Goal: Find specific page/section: Find specific page/section

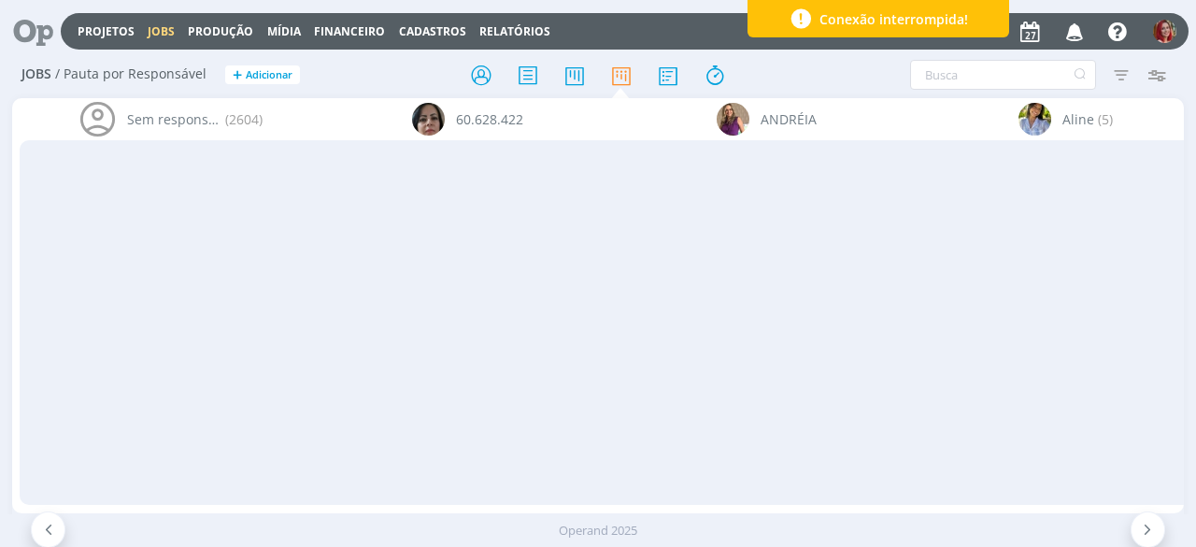
scroll to position [0, 6915]
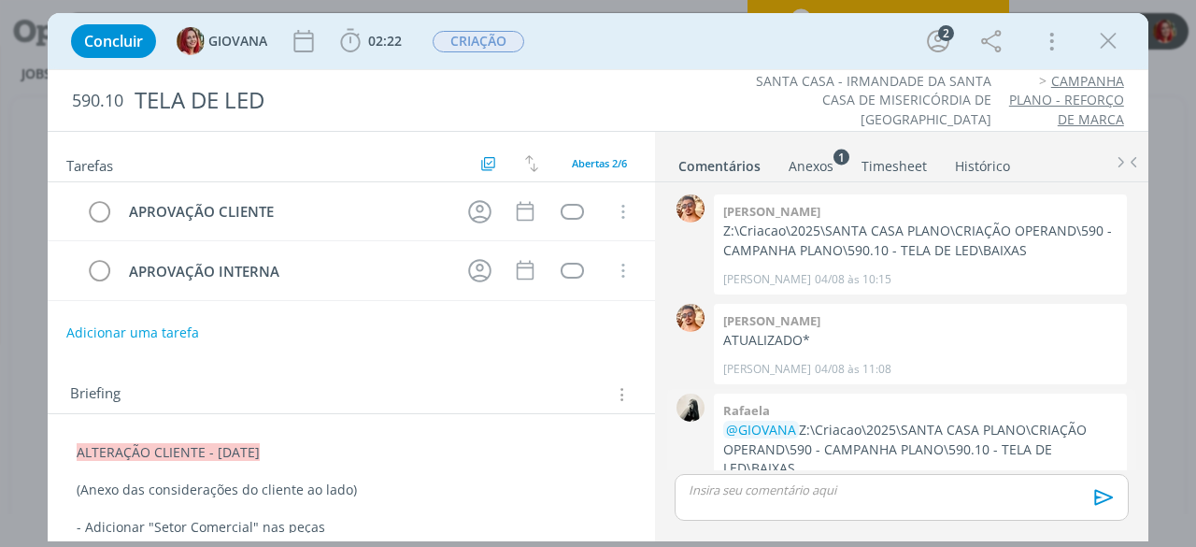
scroll to position [153, 0]
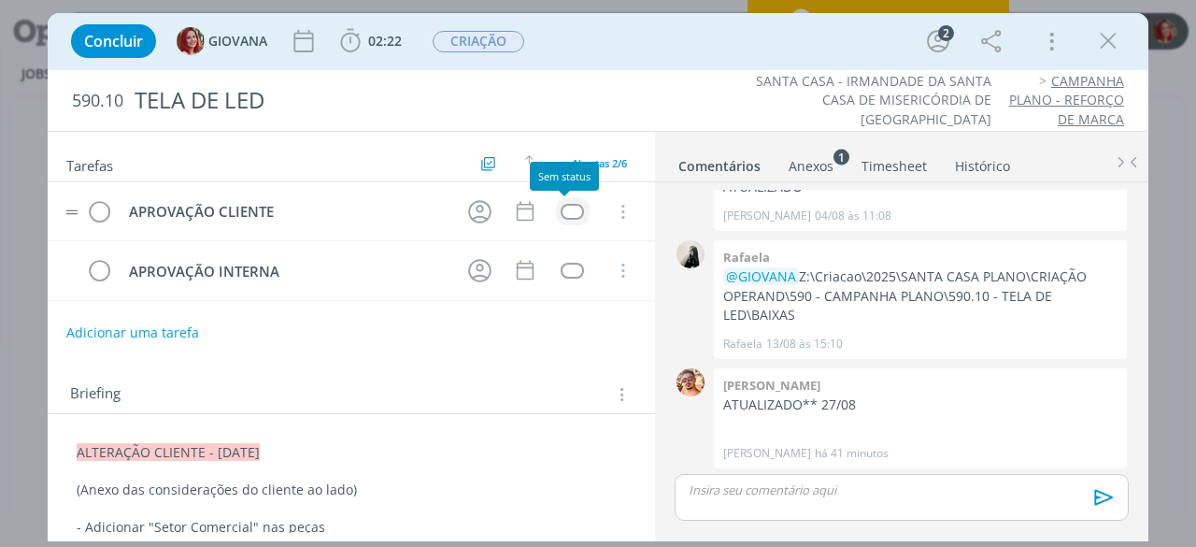
click at [566, 206] on div "dialog" at bounding box center [572, 212] width 23 height 16
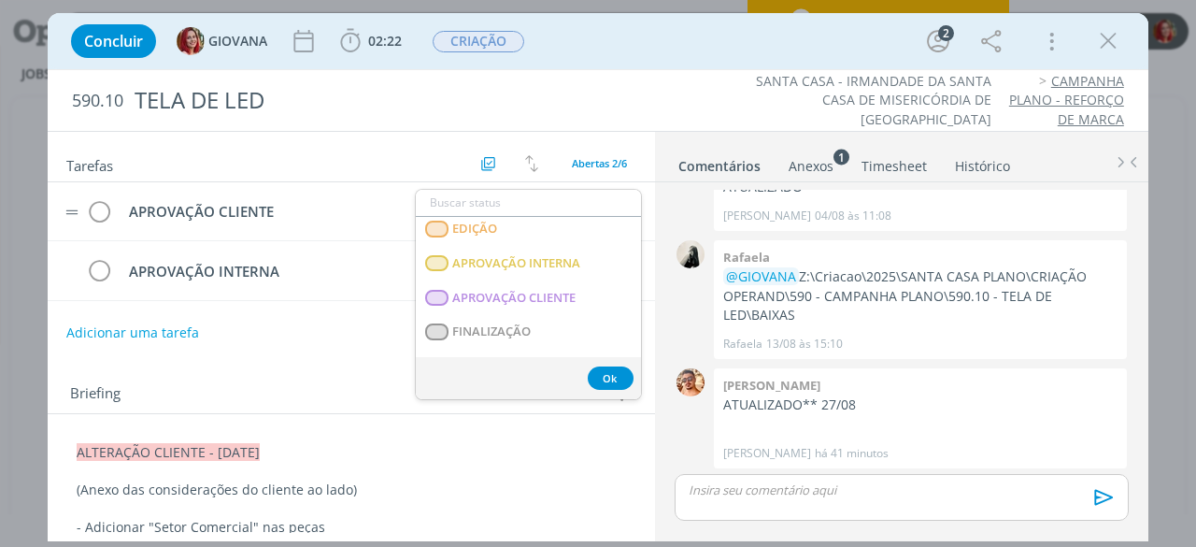
scroll to position [280, 0]
click at [554, 290] on span "APROVAÇÃO CLIENTE" at bounding box center [514, 296] width 123 height 15
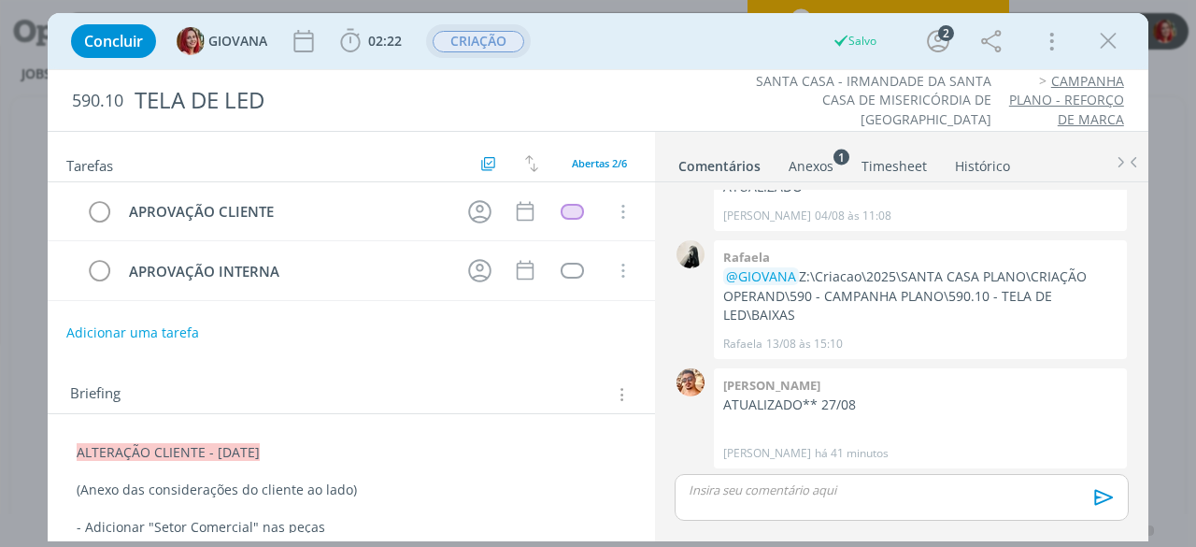
click at [503, 47] on span "CRIAÇÃO" at bounding box center [479, 41] width 92 height 21
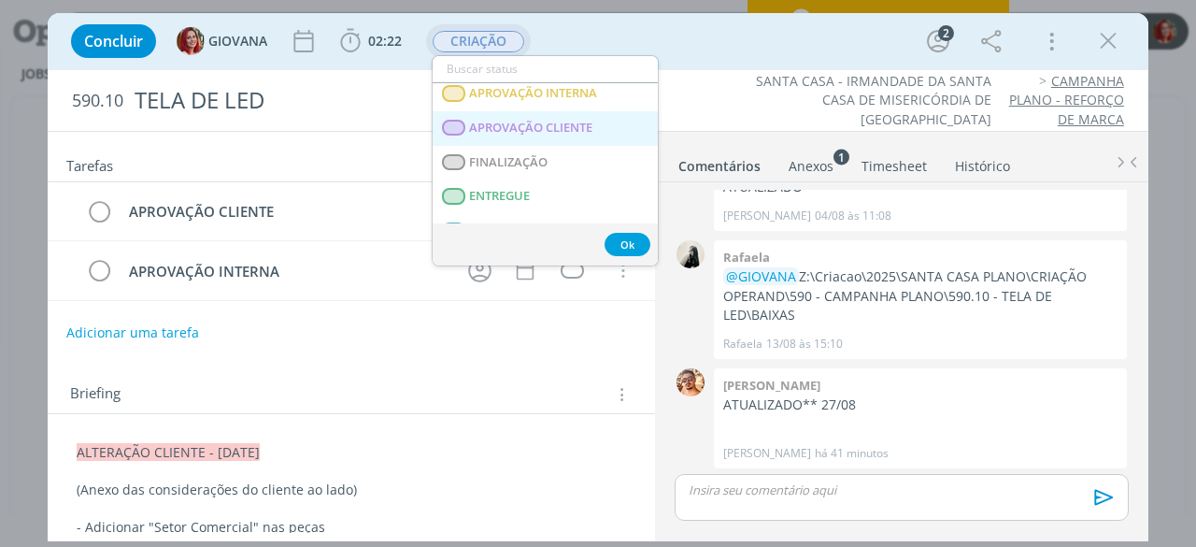
click at [529, 125] on span "APROVAÇÃO CLIENTE" at bounding box center [531, 128] width 123 height 15
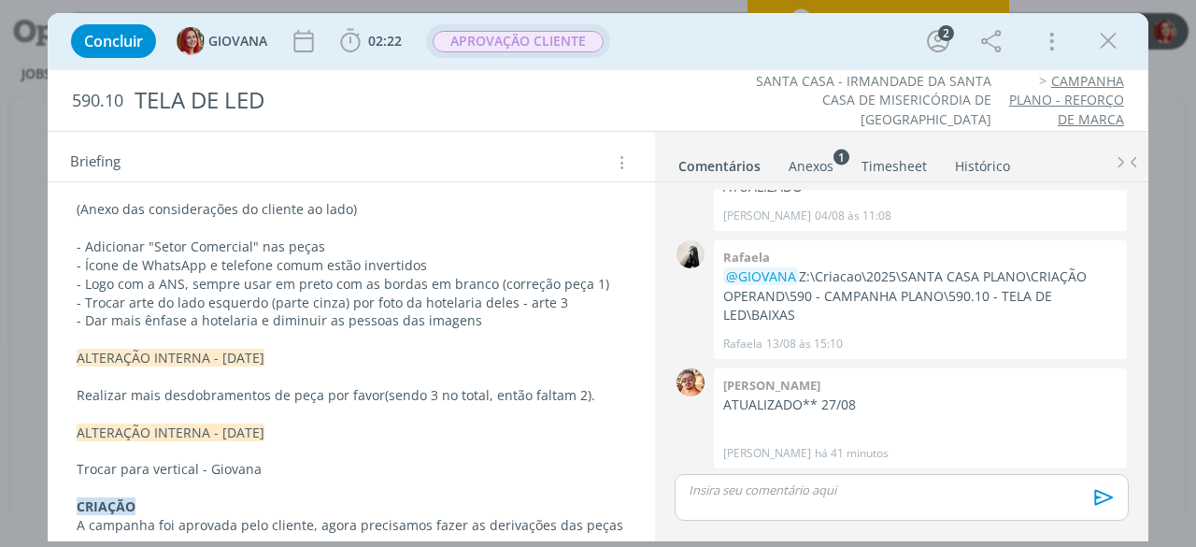
scroll to position [0, 0]
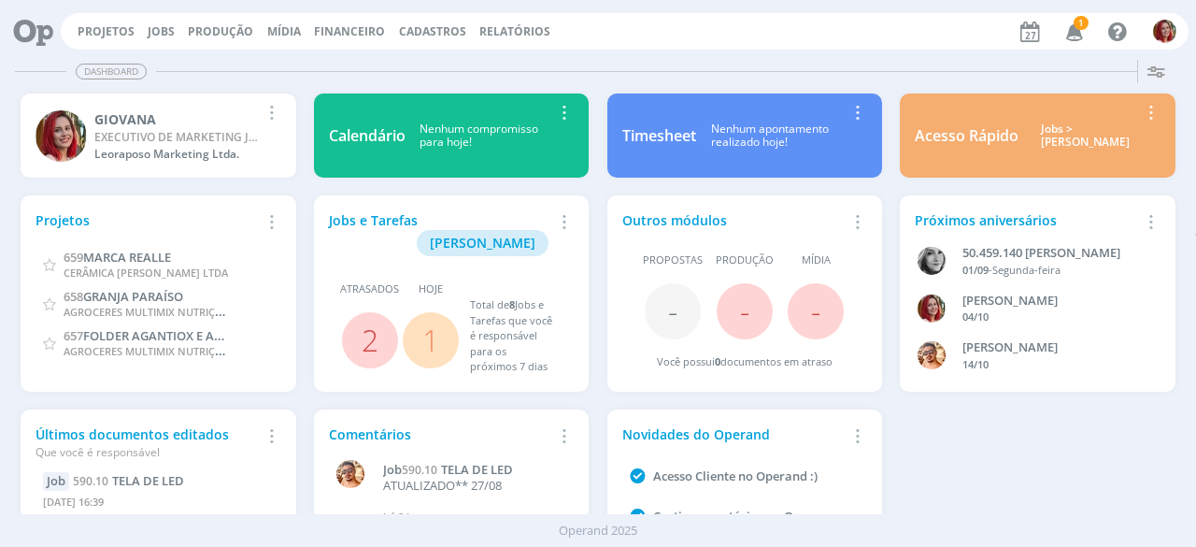
click at [1080, 32] on icon "button" at bounding box center [1075, 31] width 33 height 32
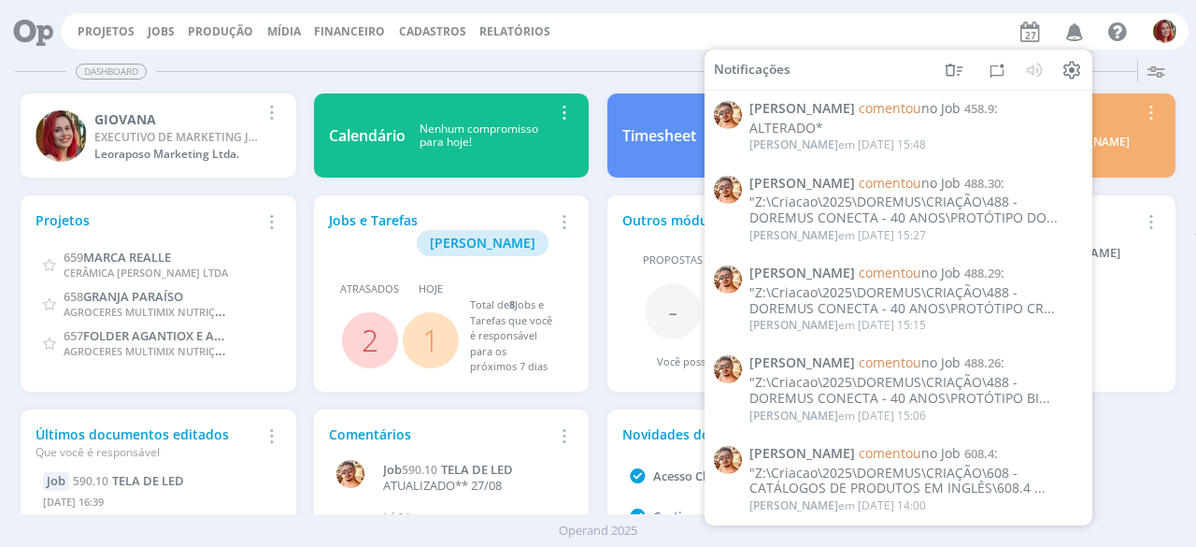
click at [654, 43] on div "Projetos Jobs Produção Mídia Financeiro Cadastros Relatórios Notificações Victo…" at bounding box center [625, 31] width 1128 height 36
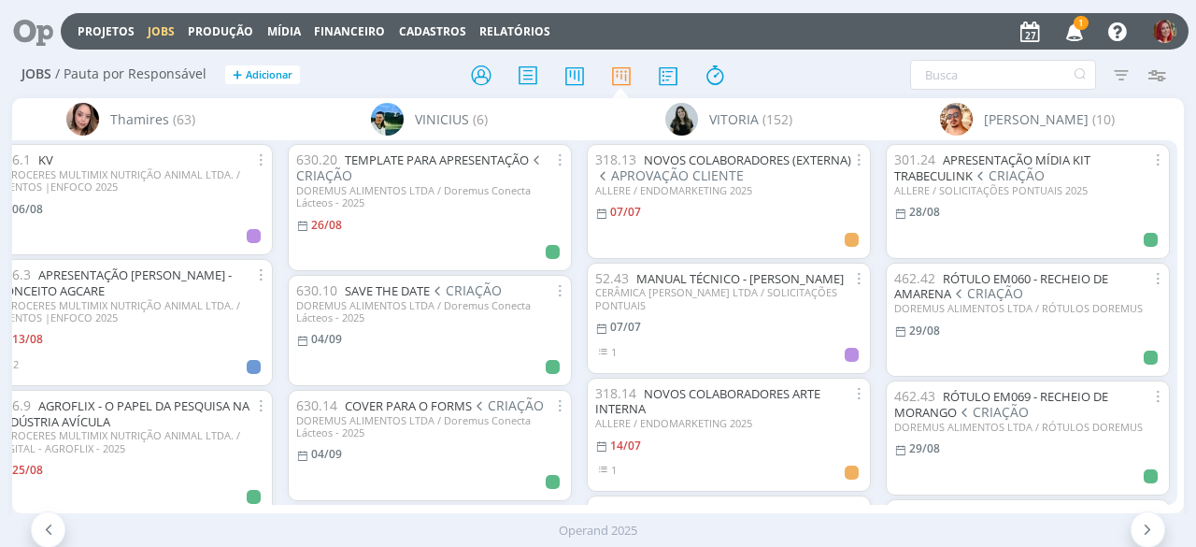
drag, startPoint x: 1076, startPoint y: 25, endPoint x: 374, endPoint y: 72, distance: 704.2
click at [374, 72] on h2 "Jobs / Pauta por Responsável + Adicionar" at bounding box center [207, 71] width 372 height 39
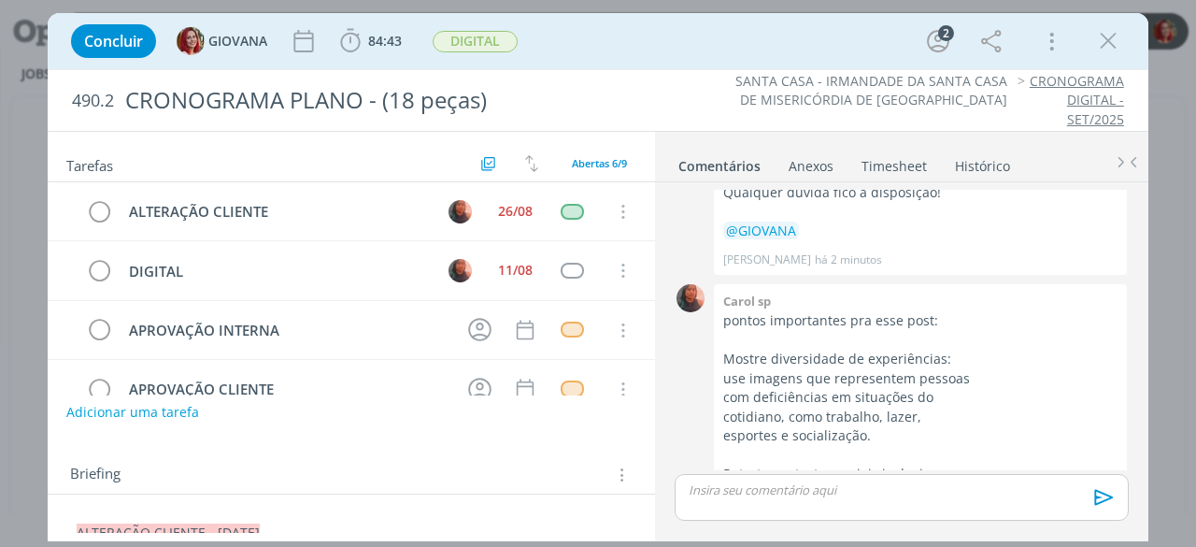
scroll to position [725, 0]
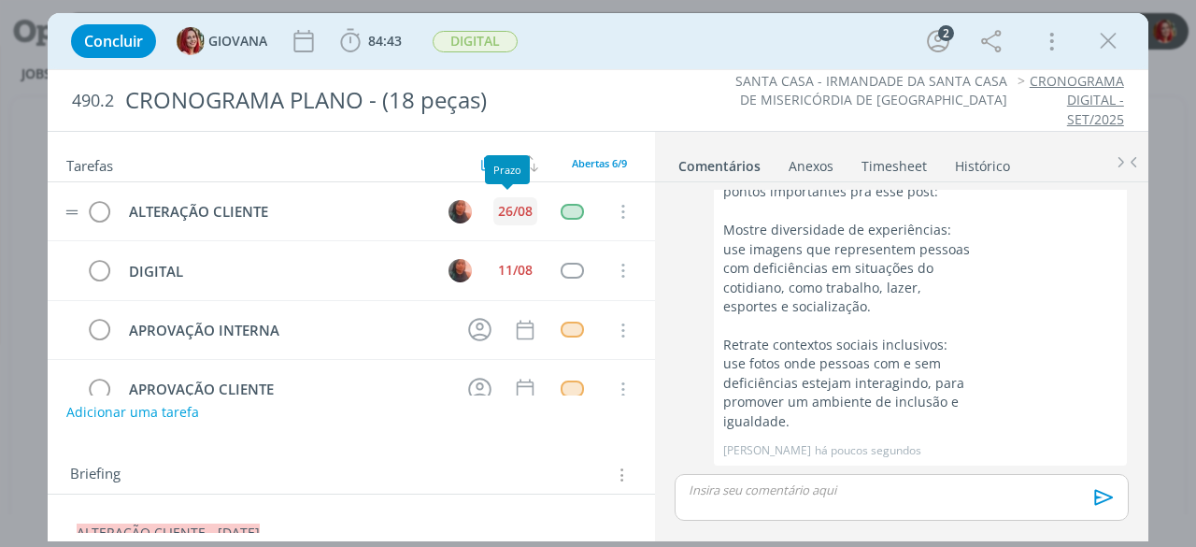
click at [506, 205] on div "26/08" at bounding box center [515, 211] width 35 height 13
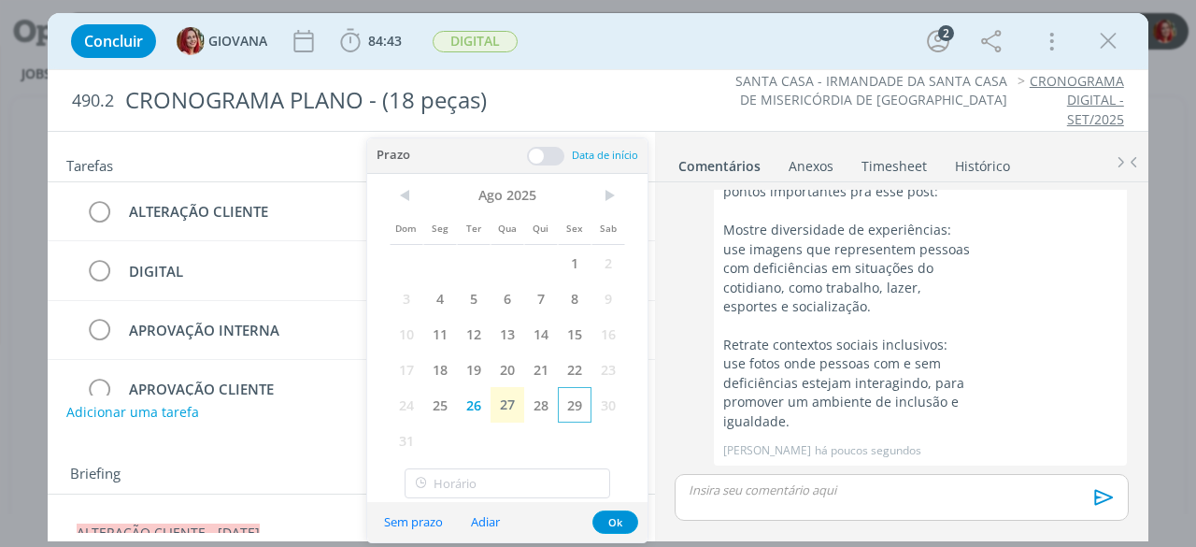
click at [586, 400] on span "29" at bounding box center [575, 405] width 34 height 36
click at [610, 519] on button "Ok" at bounding box center [615, 521] width 46 height 23
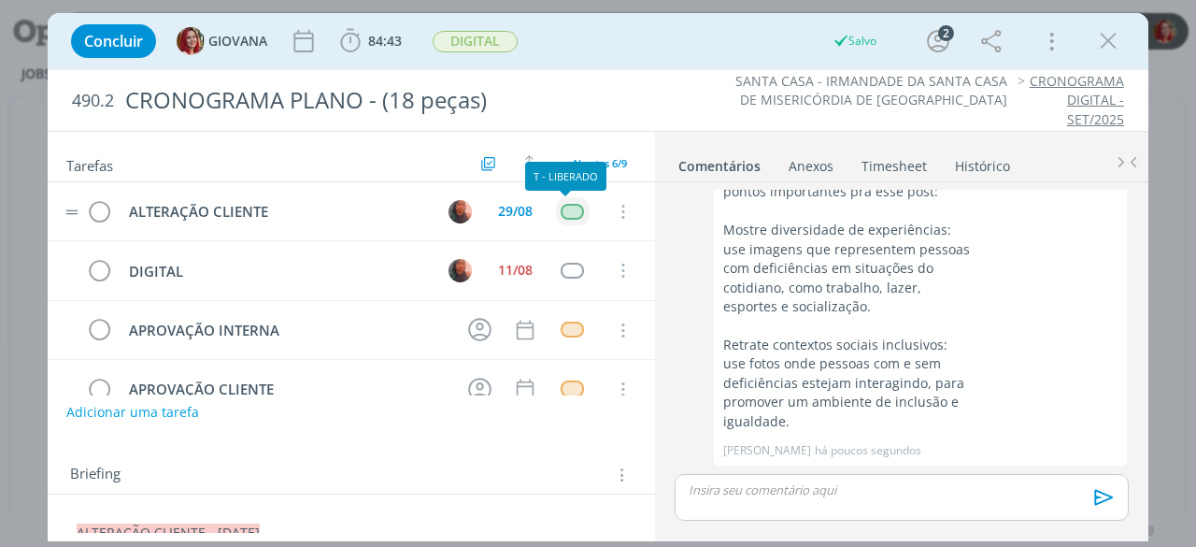
click at [561, 206] on div "dialog" at bounding box center [572, 212] width 23 height 16
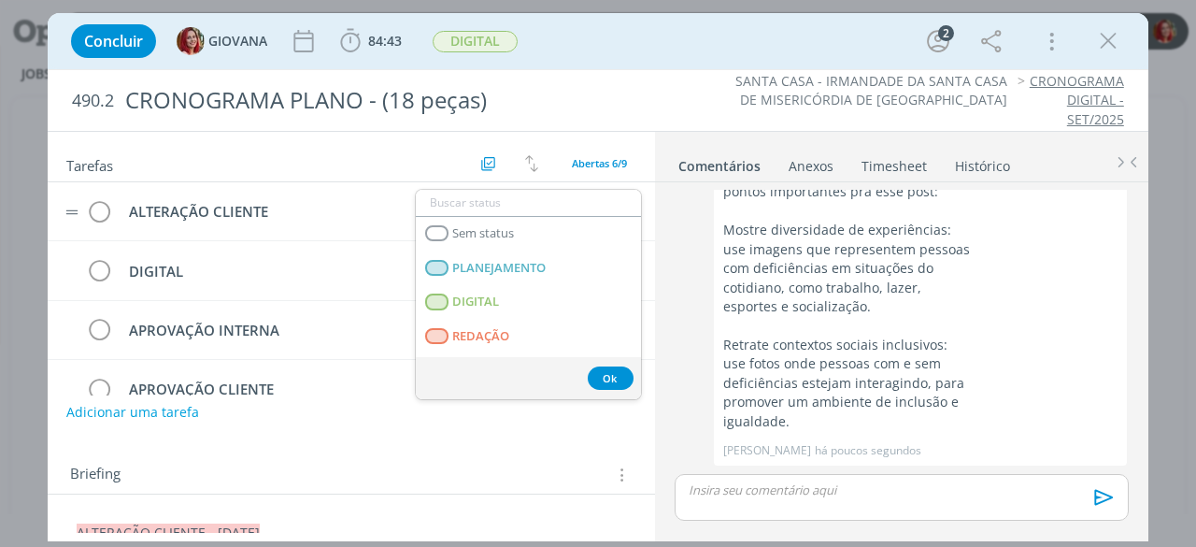
scroll to position [0, 0]
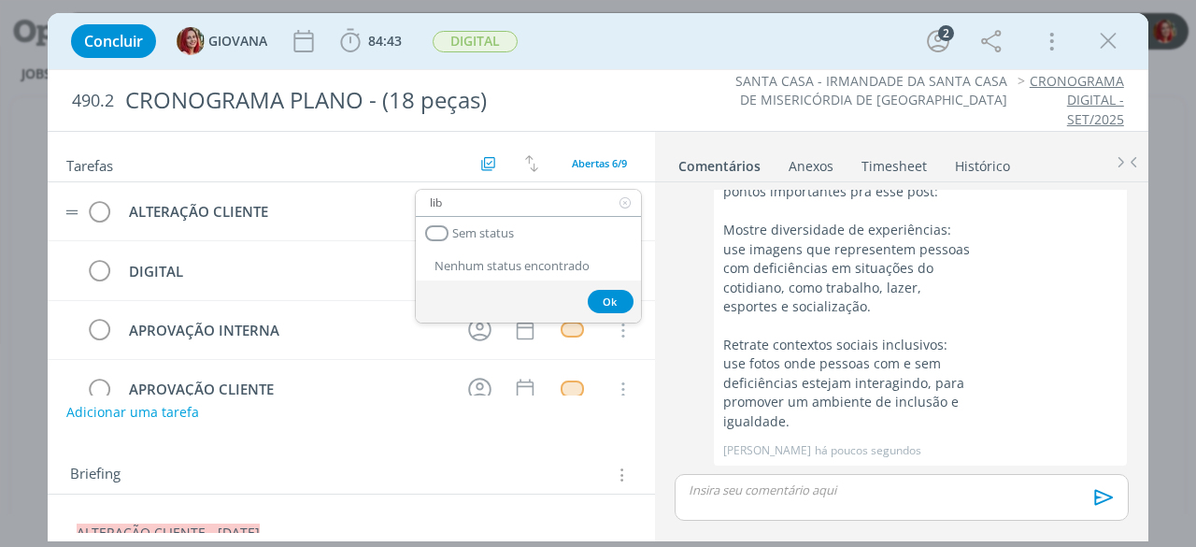
type input "libe"
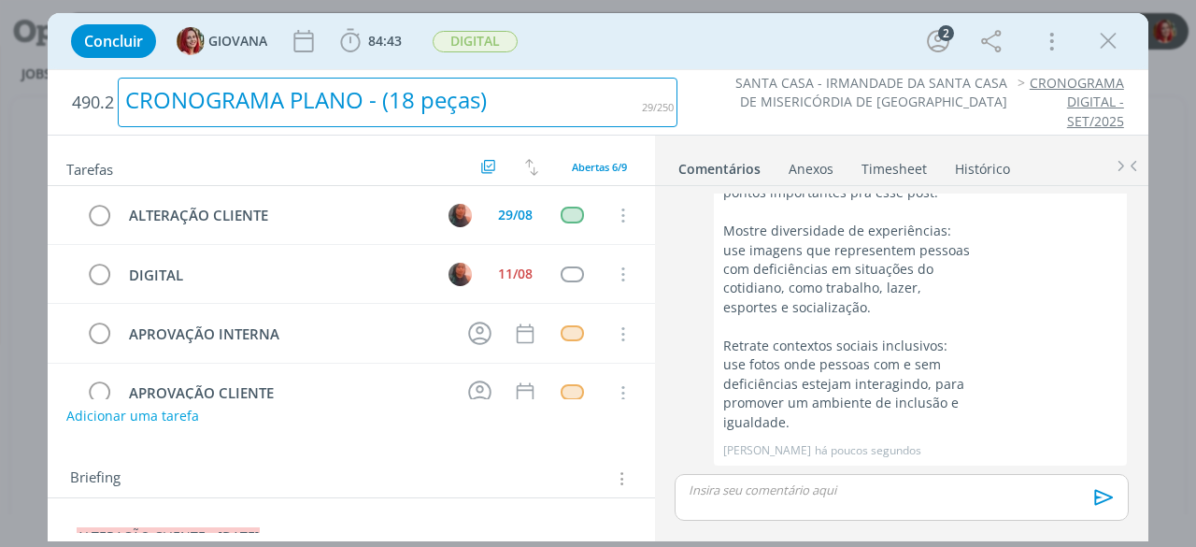
click at [671, 87] on div "CRONOGRAMA PLANO - (18 peças)" at bounding box center [398, 103] width 560 height 50
click at [449, 215] on img "dialog" at bounding box center [460, 215] width 23 height 23
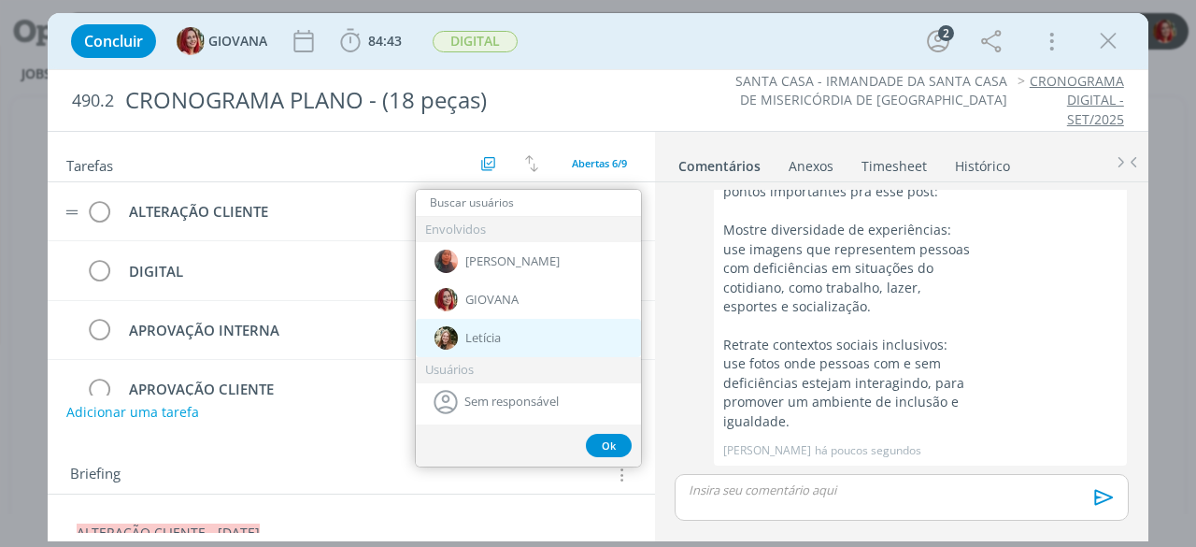
click at [521, 343] on div "Letícia" at bounding box center [528, 338] width 225 height 38
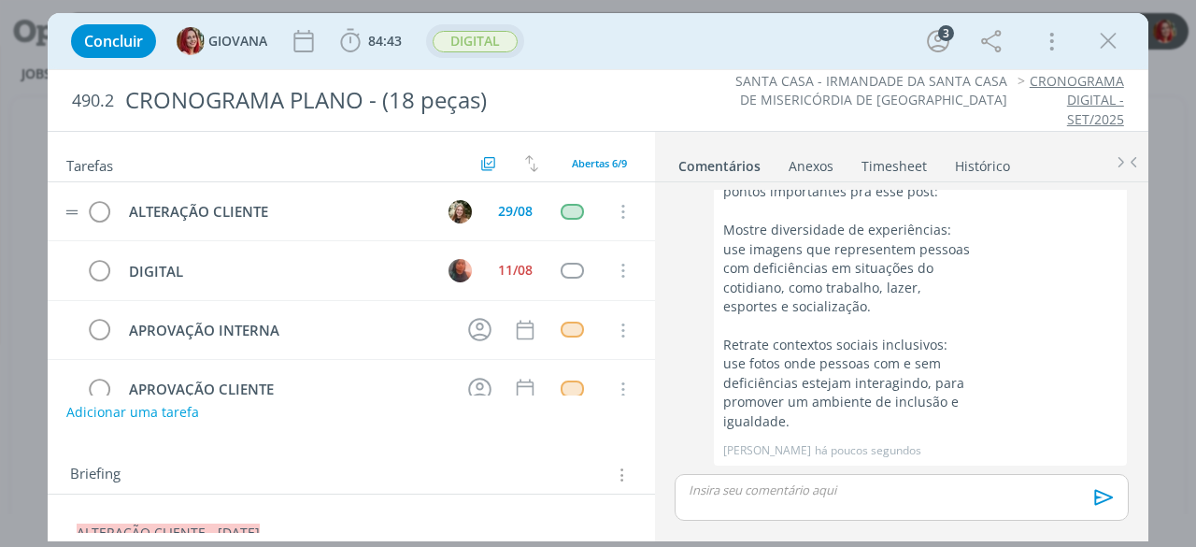
click at [484, 41] on span "DIGITAL" at bounding box center [475, 41] width 85 height 21
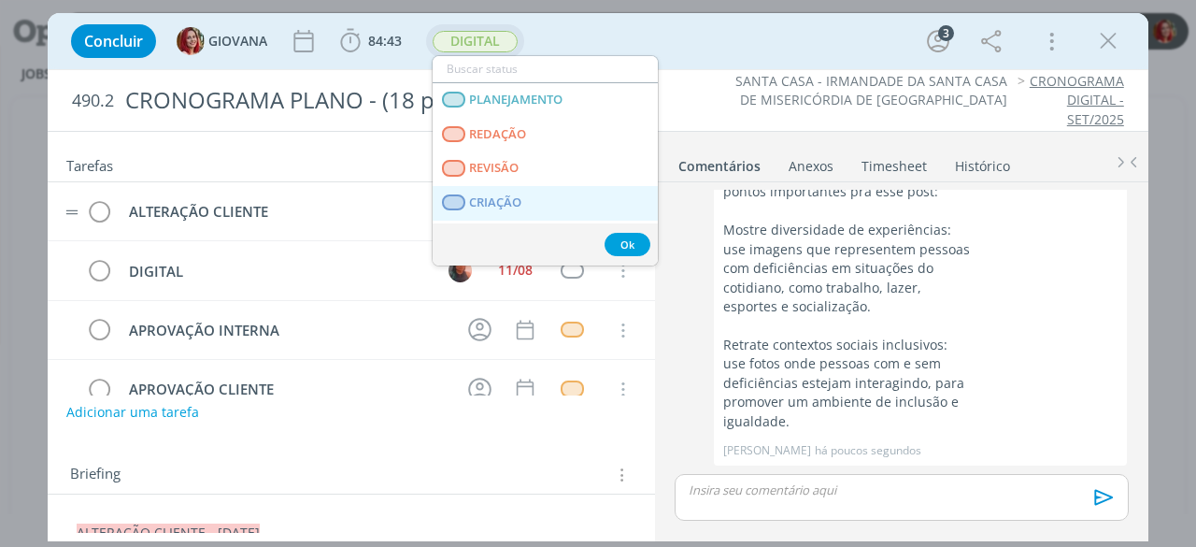
click at [551, 199] on link "CRIAÇÃO" at bounding box center [545, 203] width 225 height 35
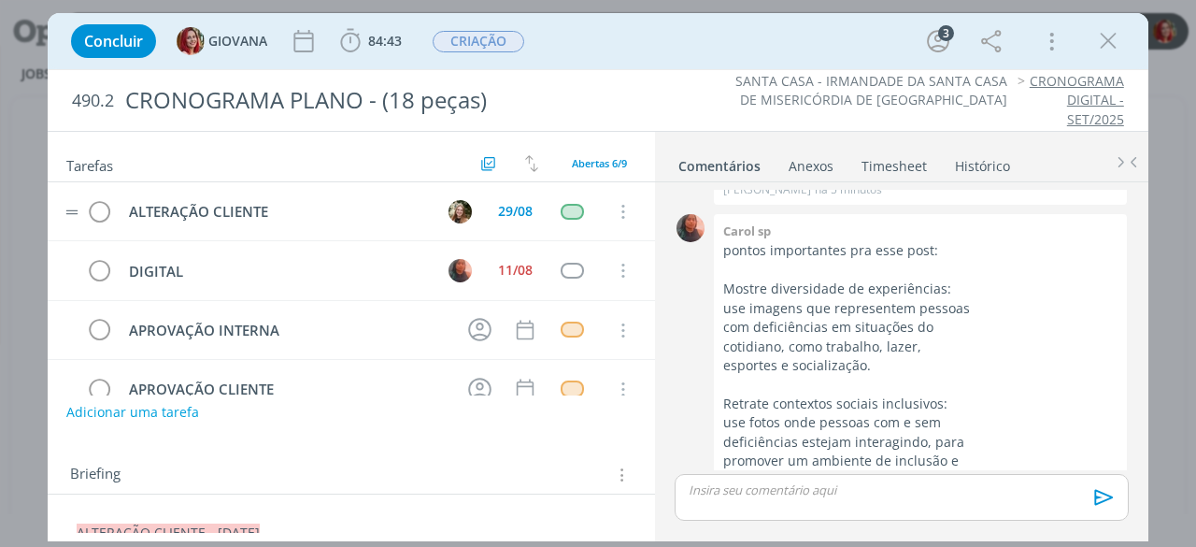
scroll to position [725, 0]
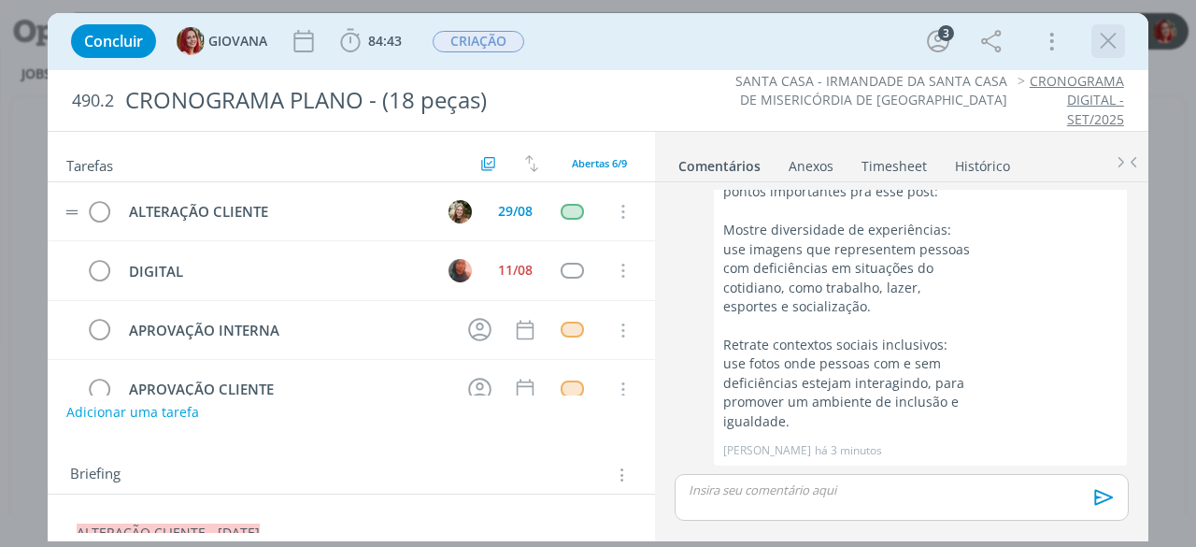
click at [1104, 36] on icon "dialog" at bounding box center [1108, 41] width 28 height 28
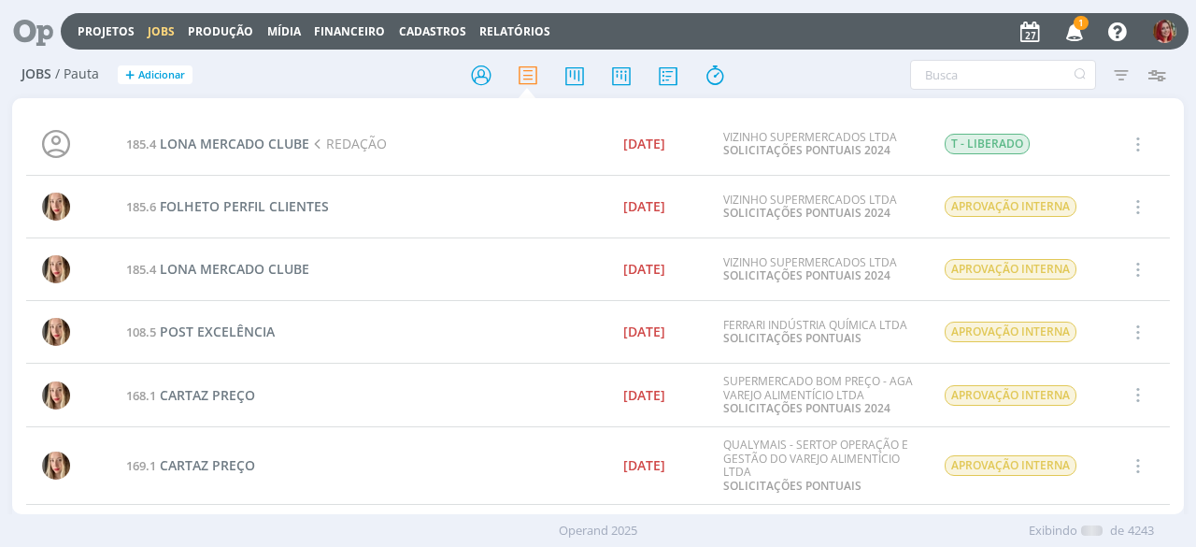
click at [1076, 29] on div at bounding box center [598, 273] width 1196 height 547
click at [1075, 29] on icon "button" at bounding box center [1075, 31] width 33 height 32
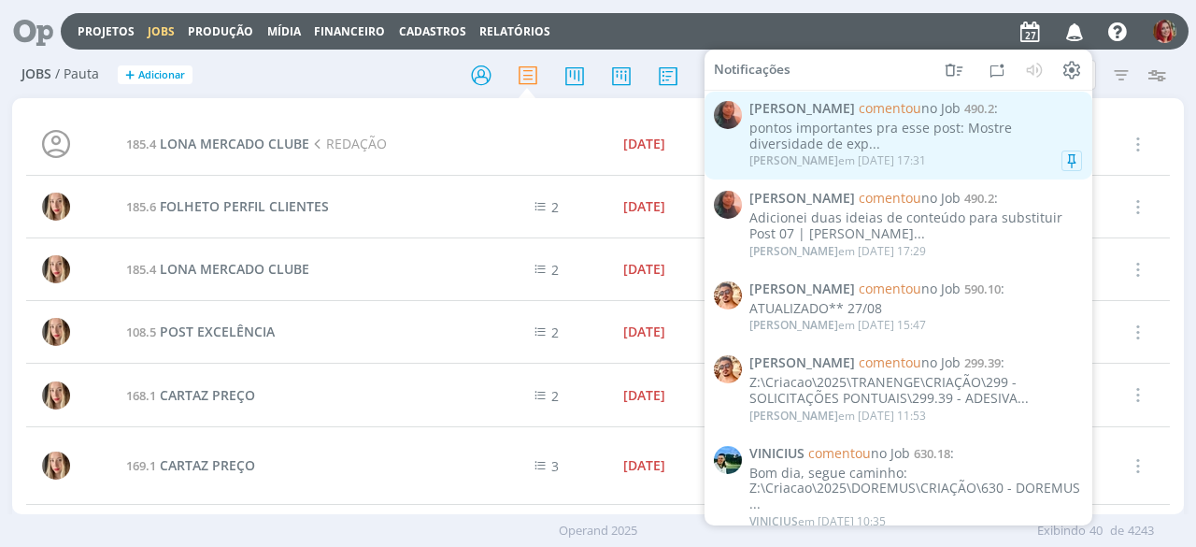
drag, startPoint x: 877, startPoint y: 133, endPoint x: 845, endPoint y: 147, distance: 35.6
click at [845, 147] on div "pontos importantes pra esse post: Mostre diversidade de exp..." at bounding box center [915, 137] width 333 height 32
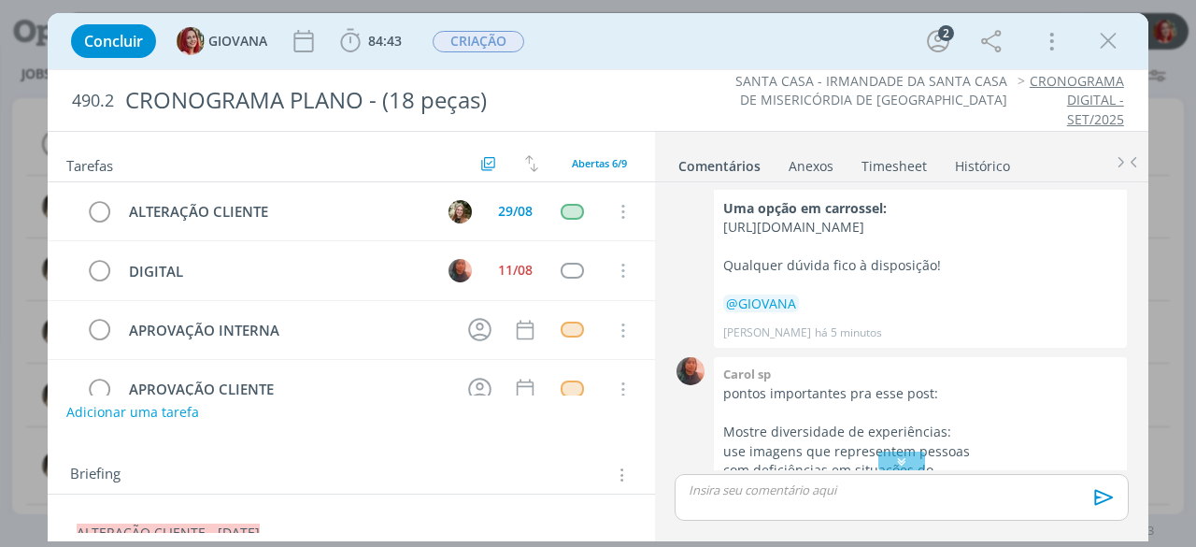
scroll to position [258, 0]
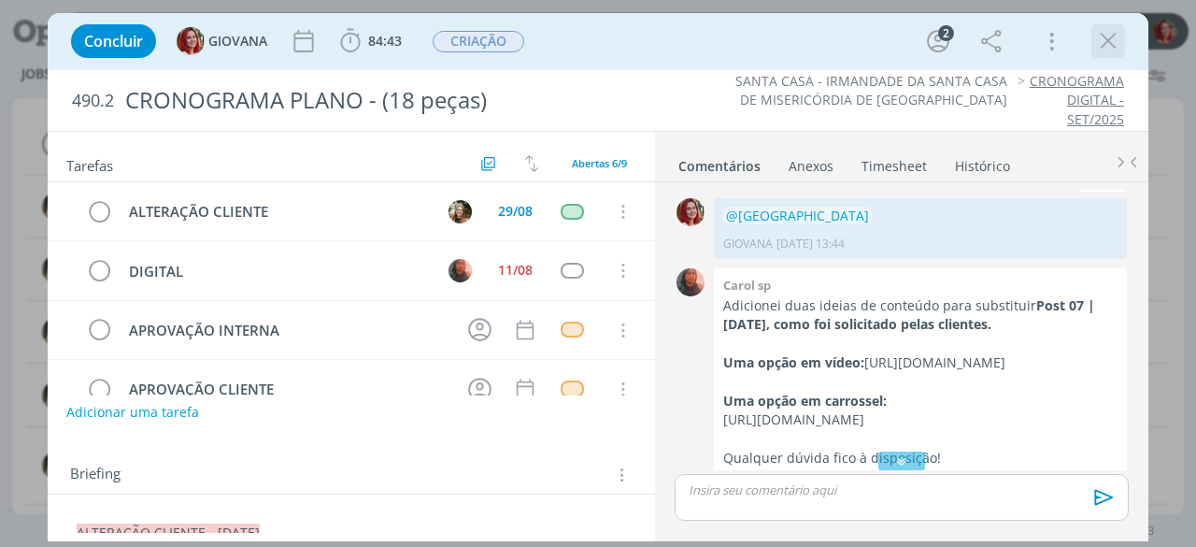
click at [1114, 48] on icon "dialog" at bounding box center [1108, 41] width 28 height 28
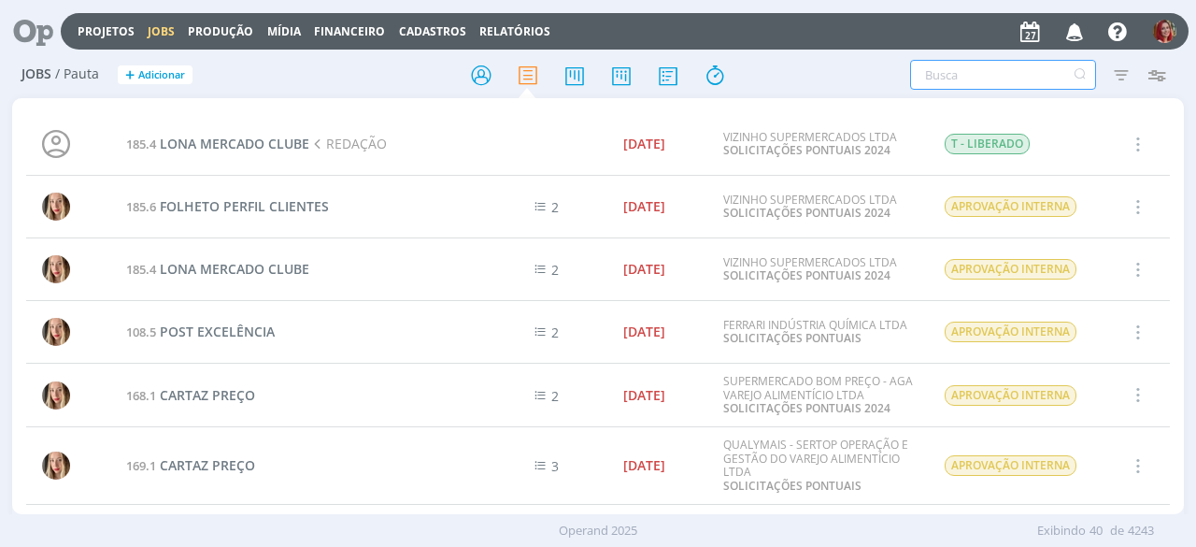
click at [930, 76] on input "text" at bounding box center [1003, 75] width 186 height 30
type input "sus"
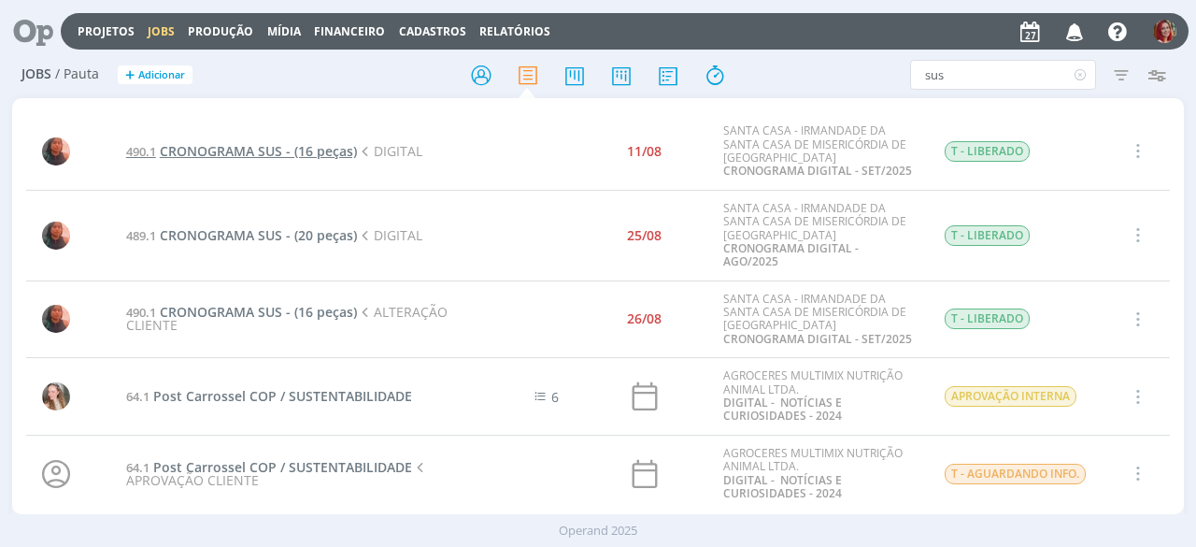
click at [249, 149] on span "CRONOGRAMA SUS - (16 peças)" at bounding box center [258, 151] width 197 height 18
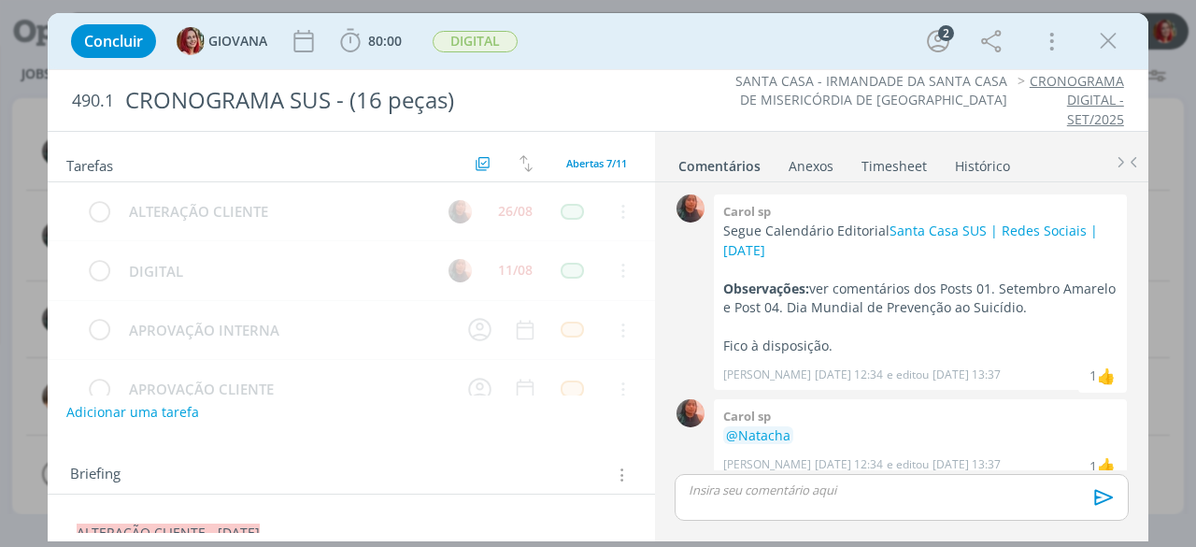
scroll to position [300, 0]
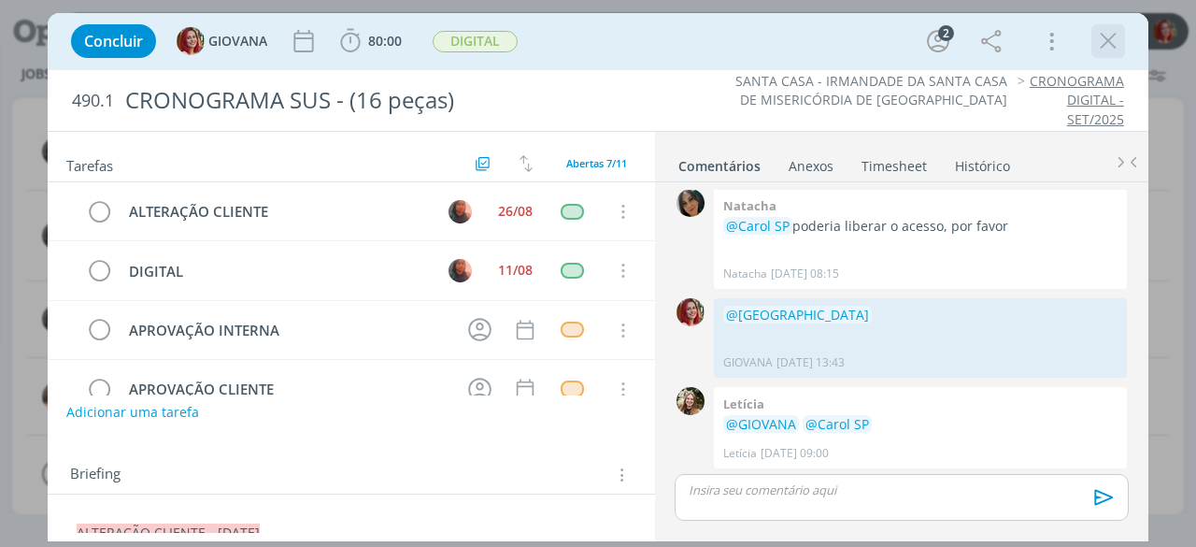
click at [1097, 42] on icon "dialog" at bounding box center [1108, 41] width 28 height 28
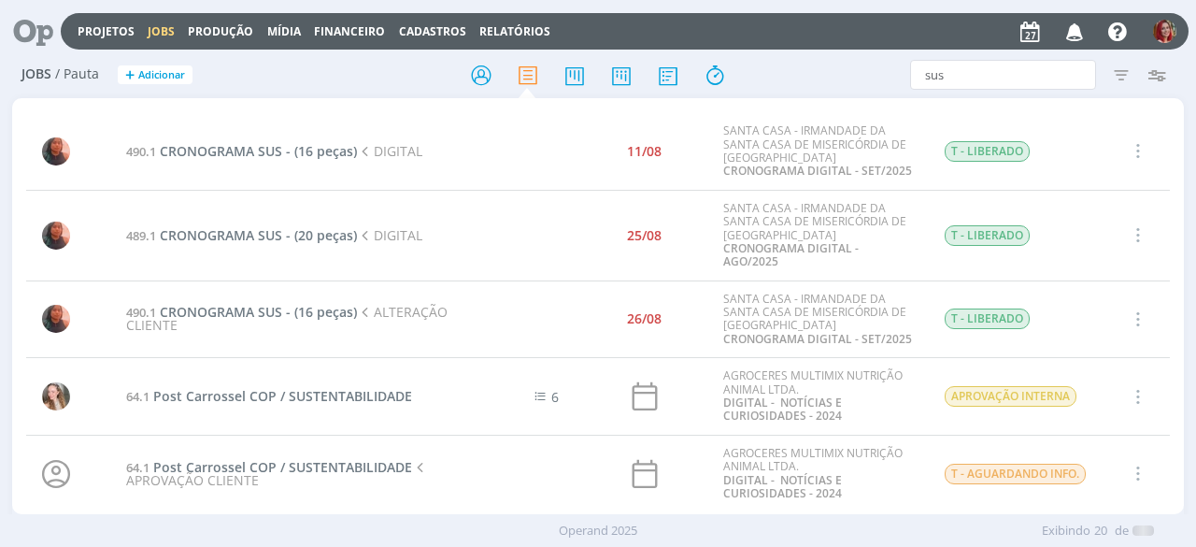
click at [39, 25] on icon at bounding box center [26, 31] width 38 height 36
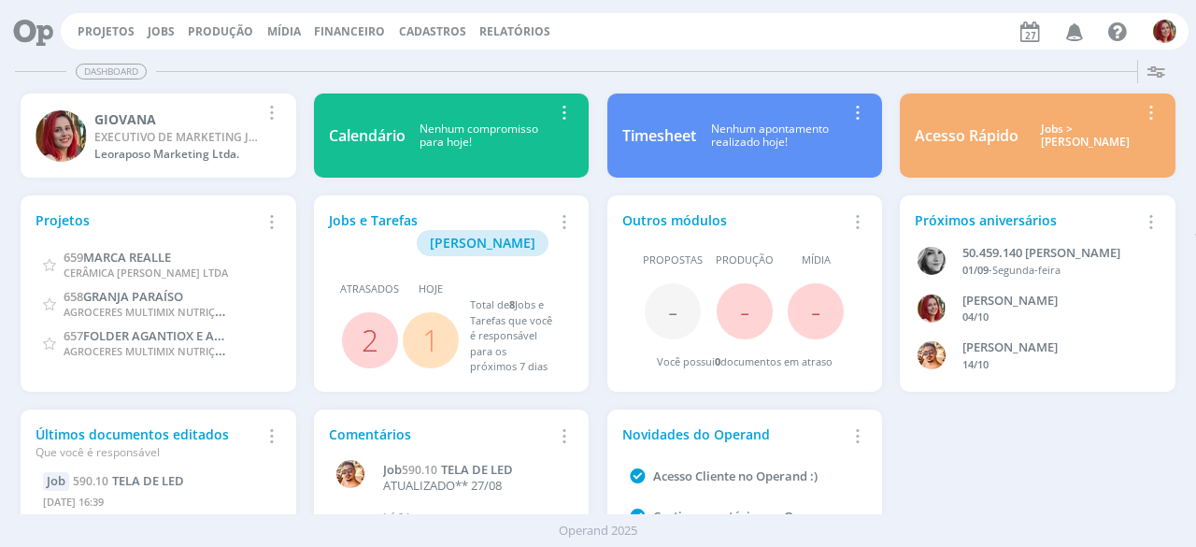
click at [1077, 27] on icon "button" at bounding box center [1075, 31] width 33 height 32
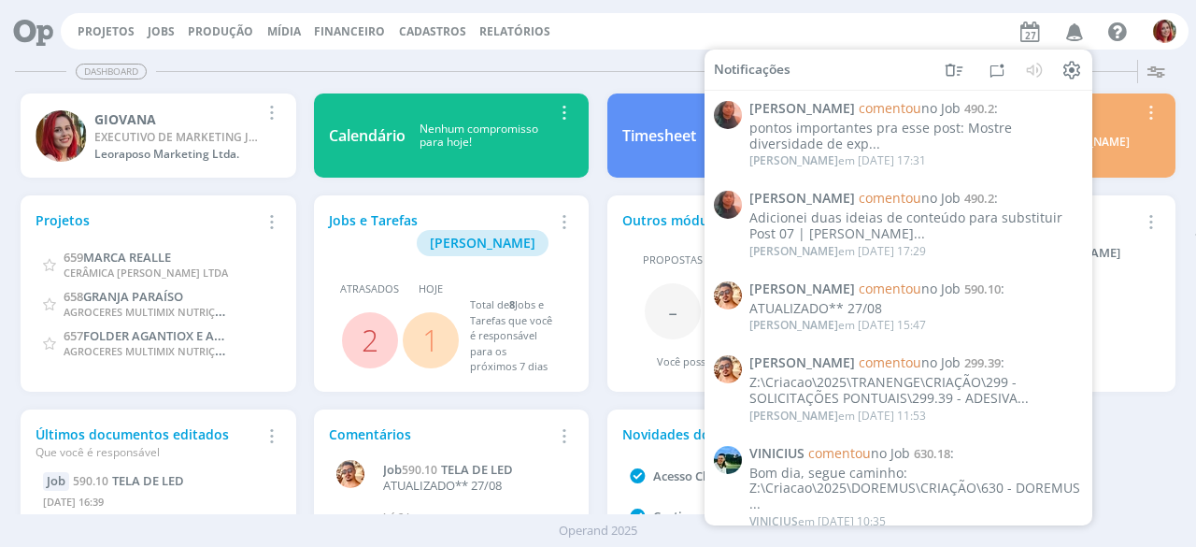
click at [643, 65] on div "Dashboard" at bounding box center [598, 71] width 1166 height 27
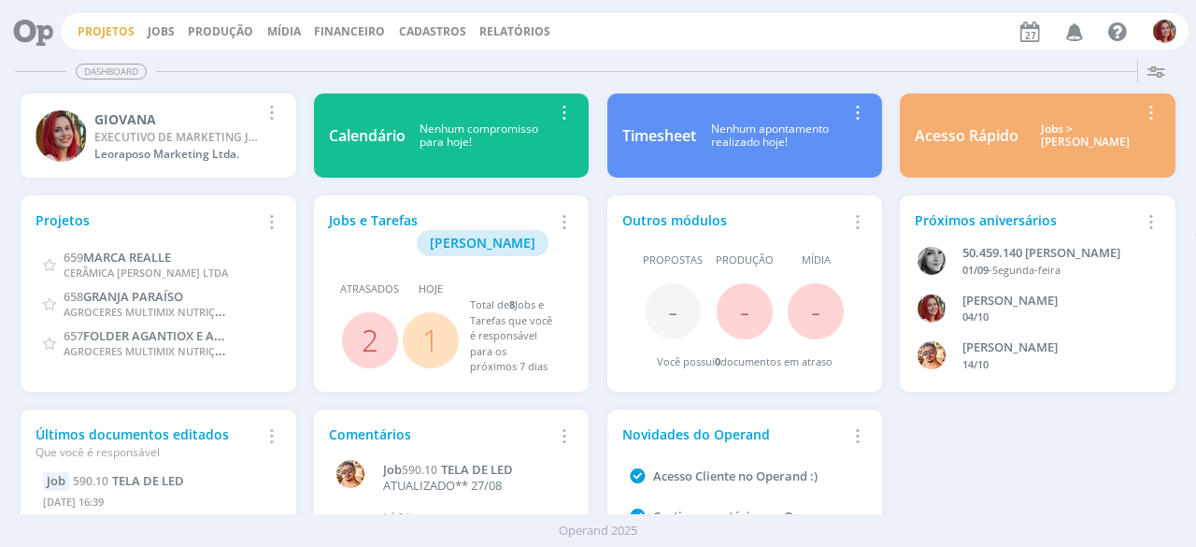
click at [89, 29] on link "Projetos" at bounding box center [106, 31] width 57 height 16
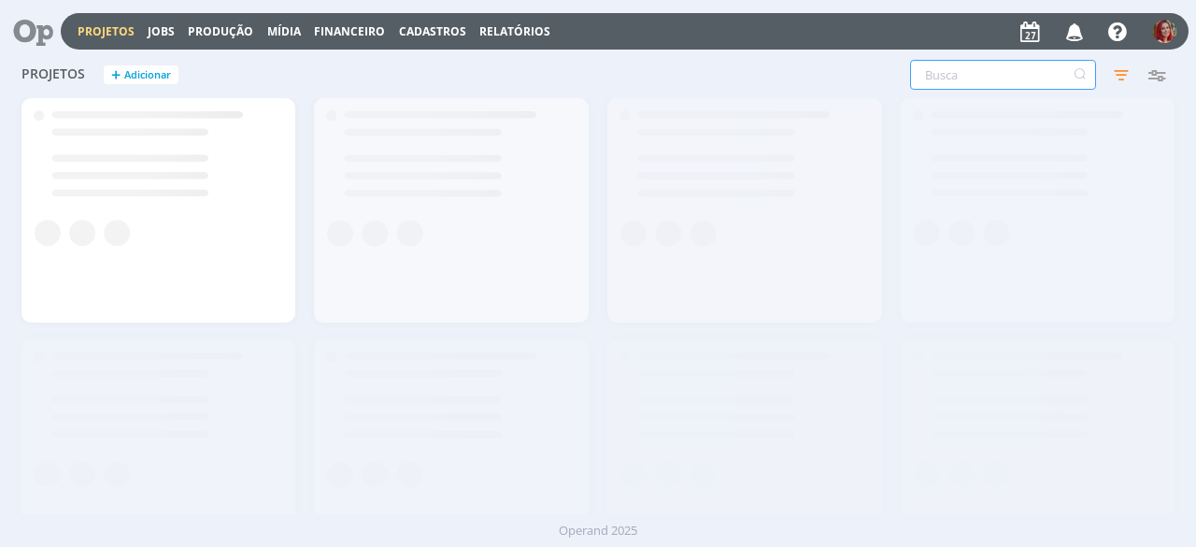
click at [1003, 74] on input "text" at bounding box center [1003, 75] width 186 height 30
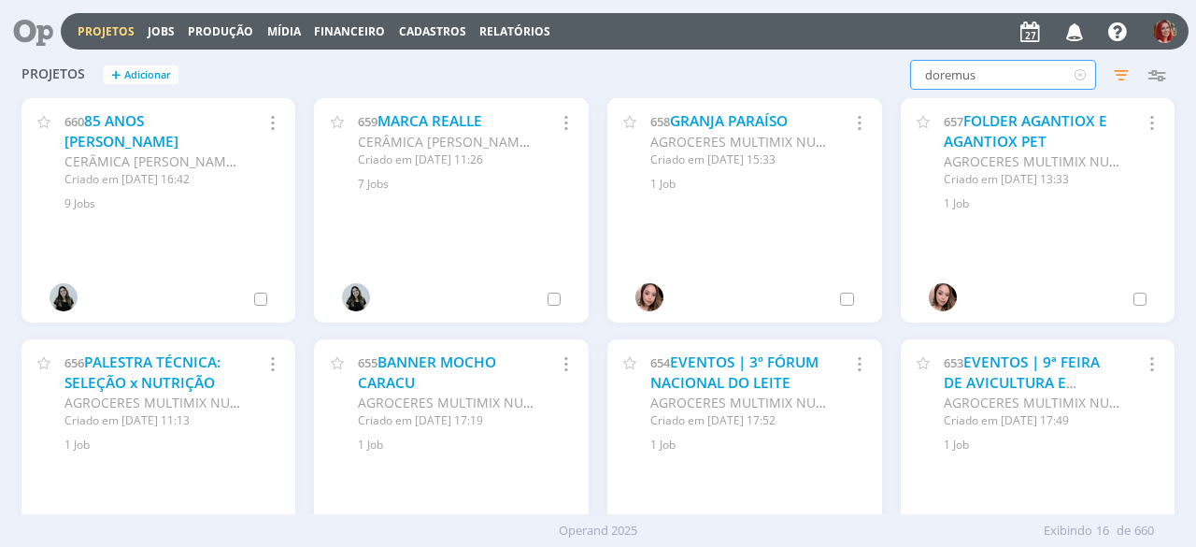
type input "doremus"
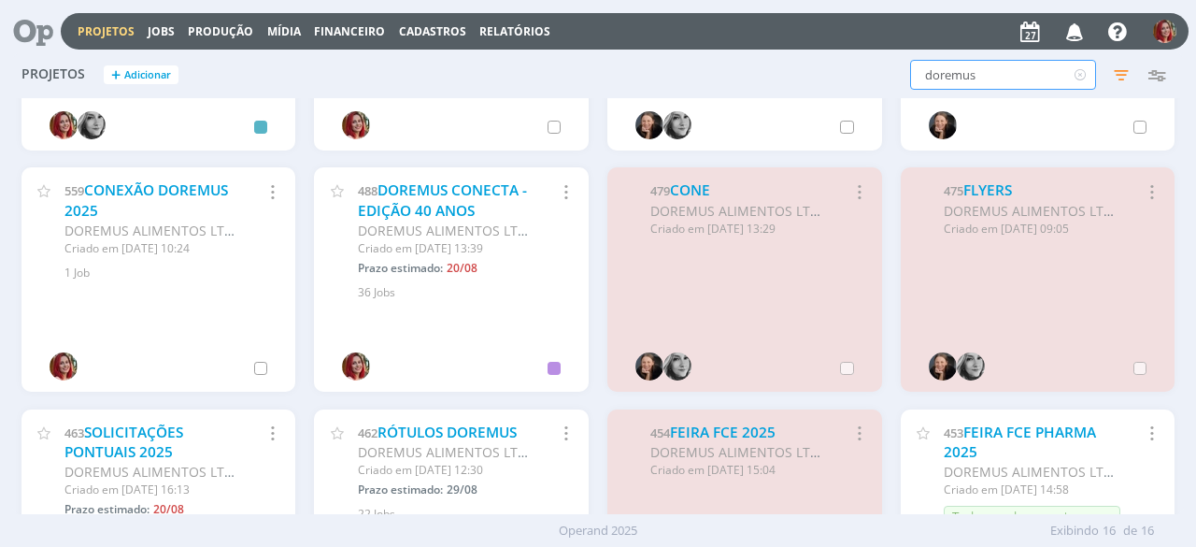
scroll to position [187, 0]
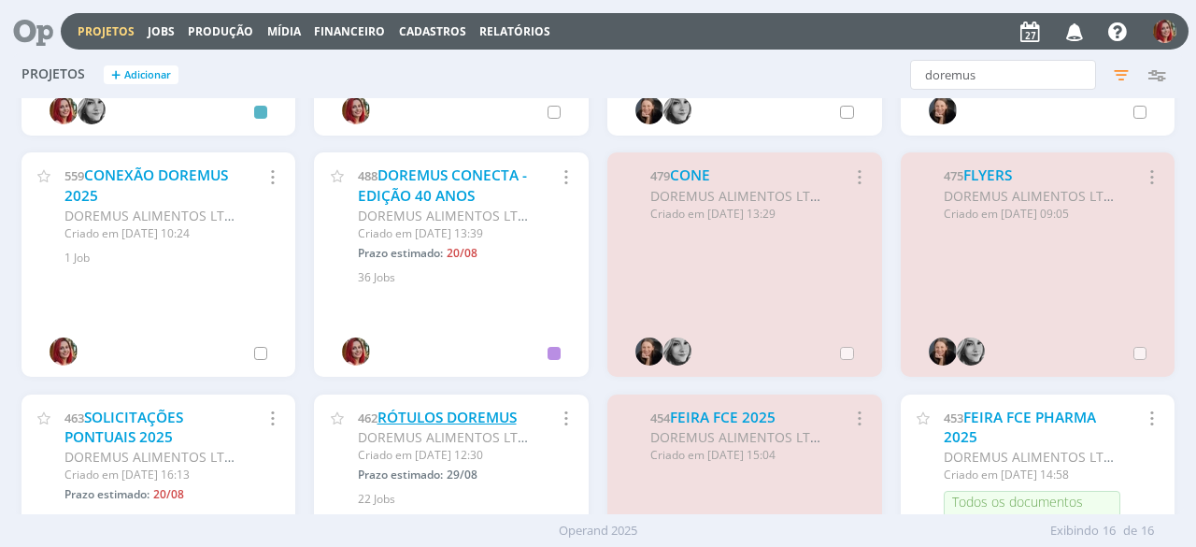
click at [463, 414] on link "RÓTULOS DOREMUS" at bounding box center [446, 417] width 139 height 20
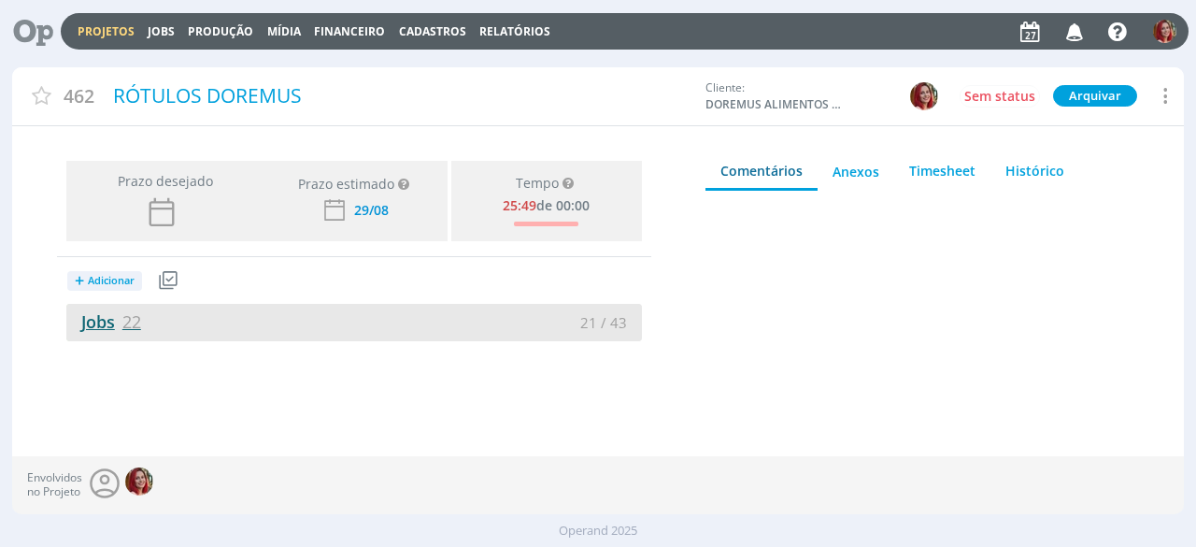
click at [88, 317] on link "Jobs 22" at bounding box center [103, 321] width 75 height 22
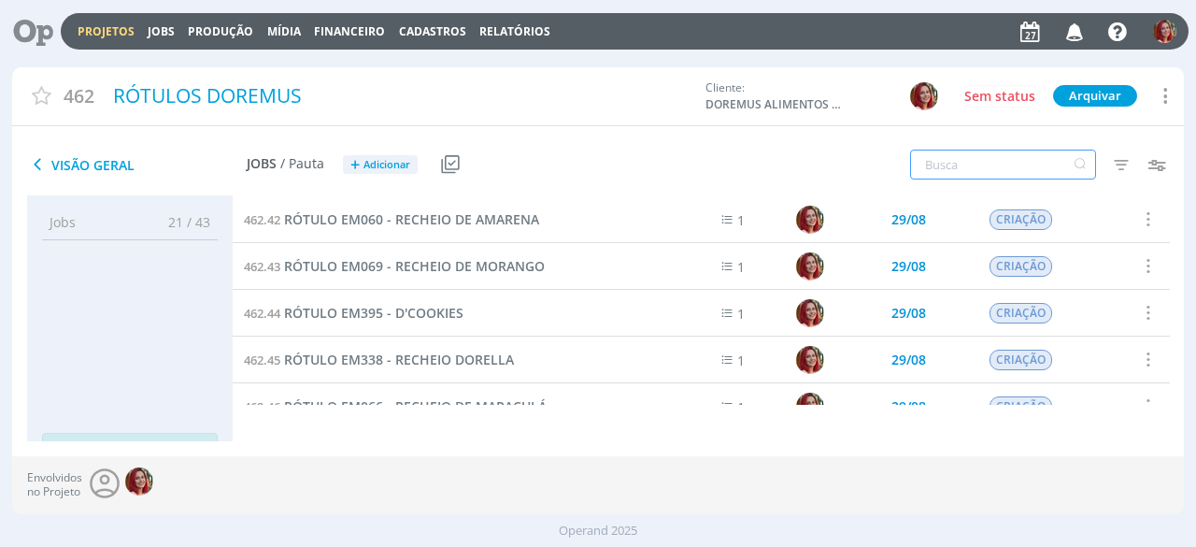
click at [1019, 175] on input "text" at bounding box center [1003, 165] width 186 height 30
type input "009"
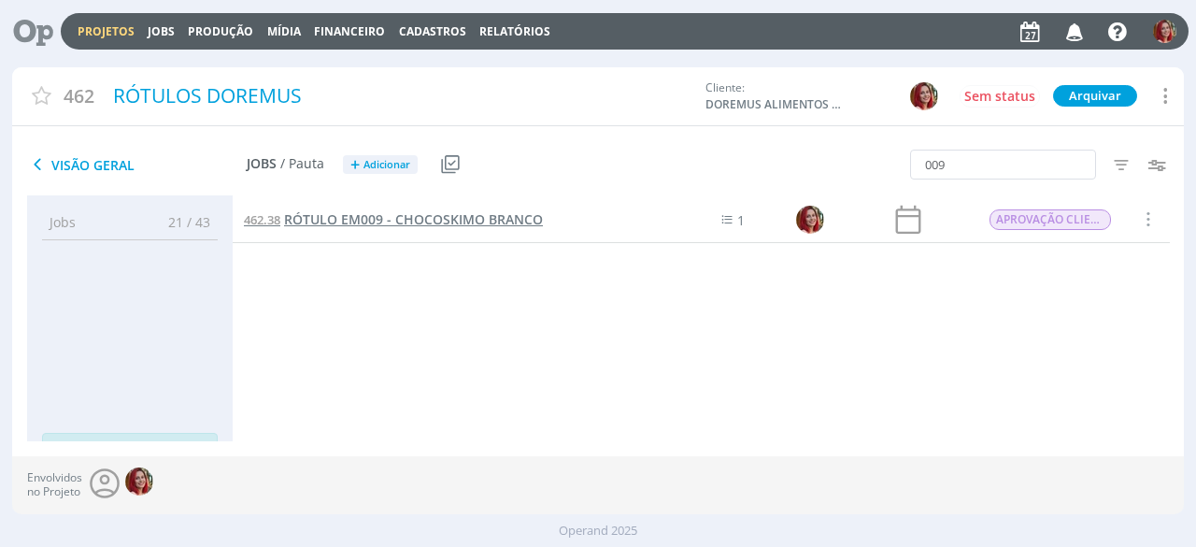
click at [510, 215] on span "RÓTULO EM009 - CHOCOSKIMO BRANCO" at bounding box center [413, 219] width 259 height 18
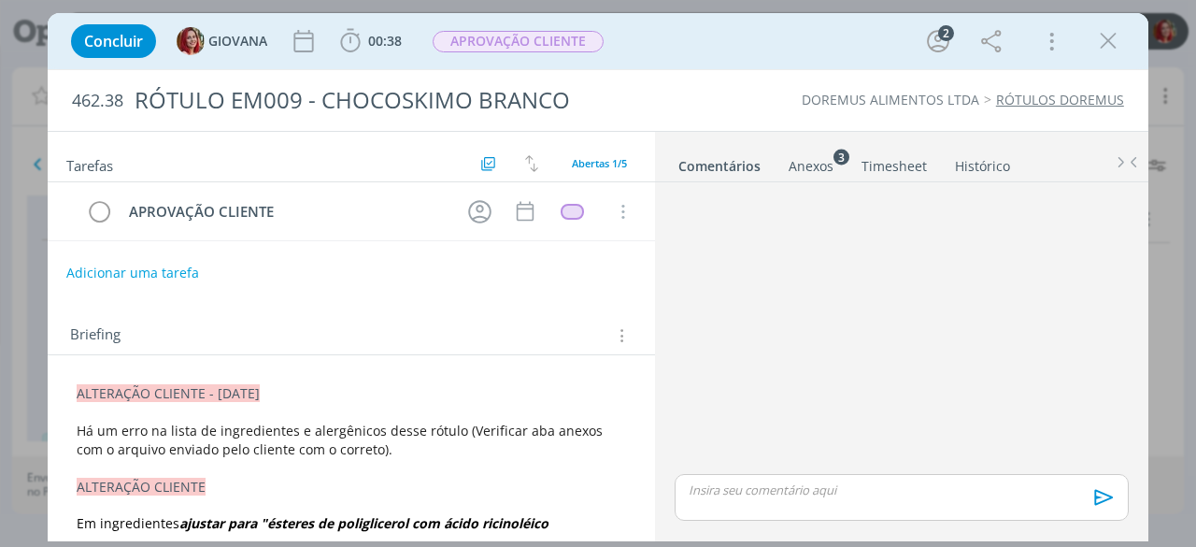
scroll to position [45, 0]
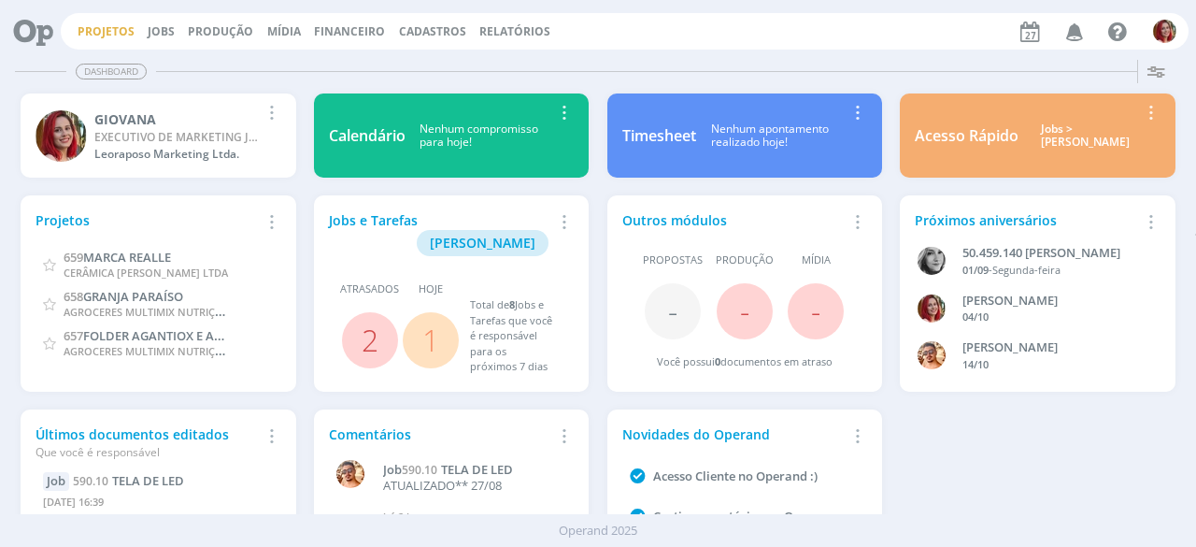
click at [116, 27] on link "Projetos" at bounding box center [106, 31] width 57 height 16
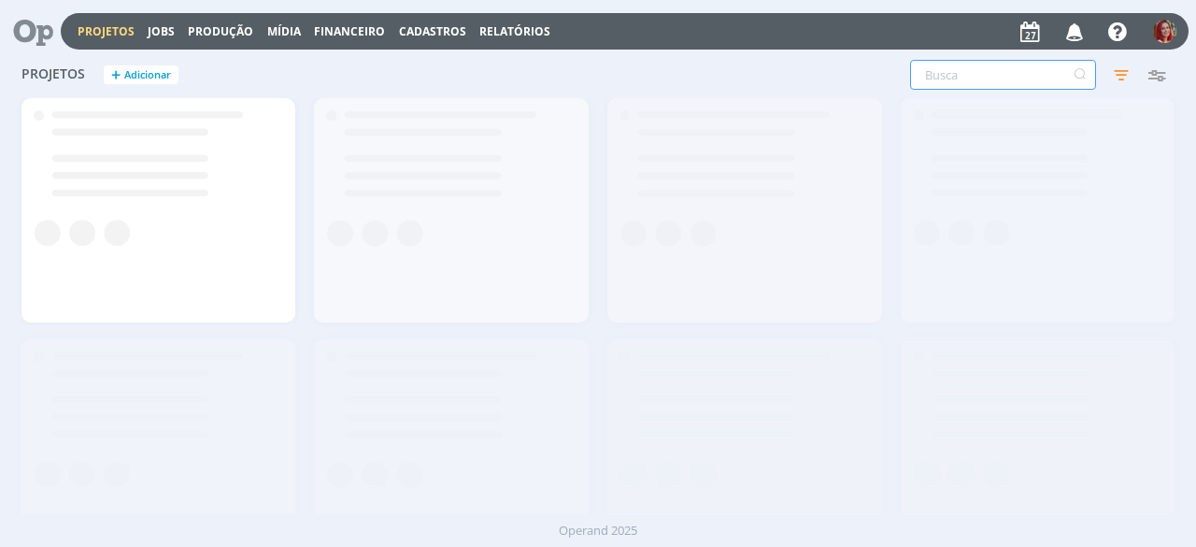
click at [1005, 69] on input "text" at bounding box center [1003, 75] width 186 height 30
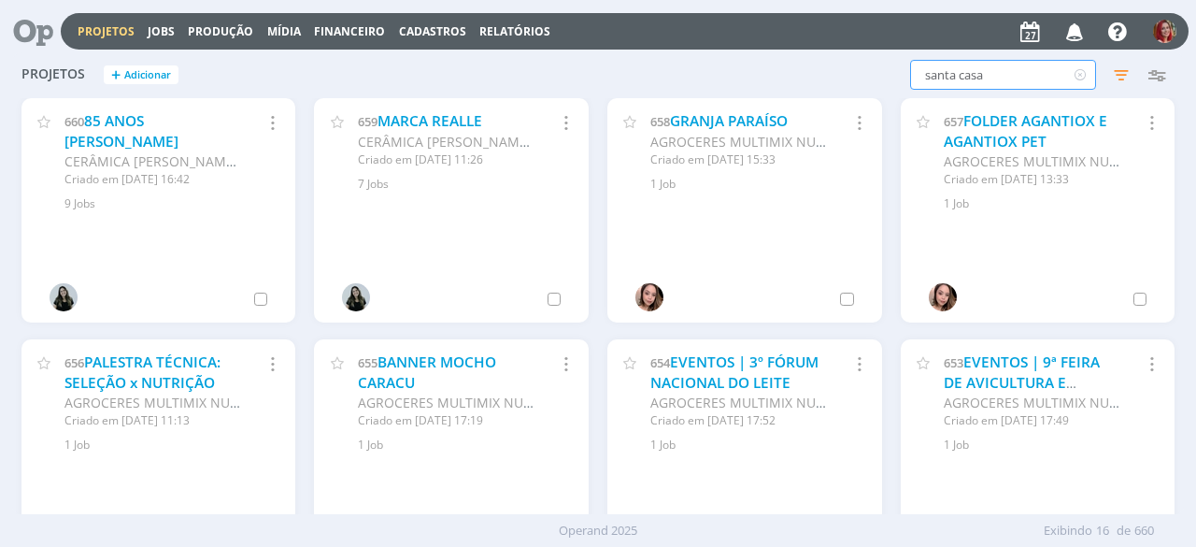
type input "santa casa"
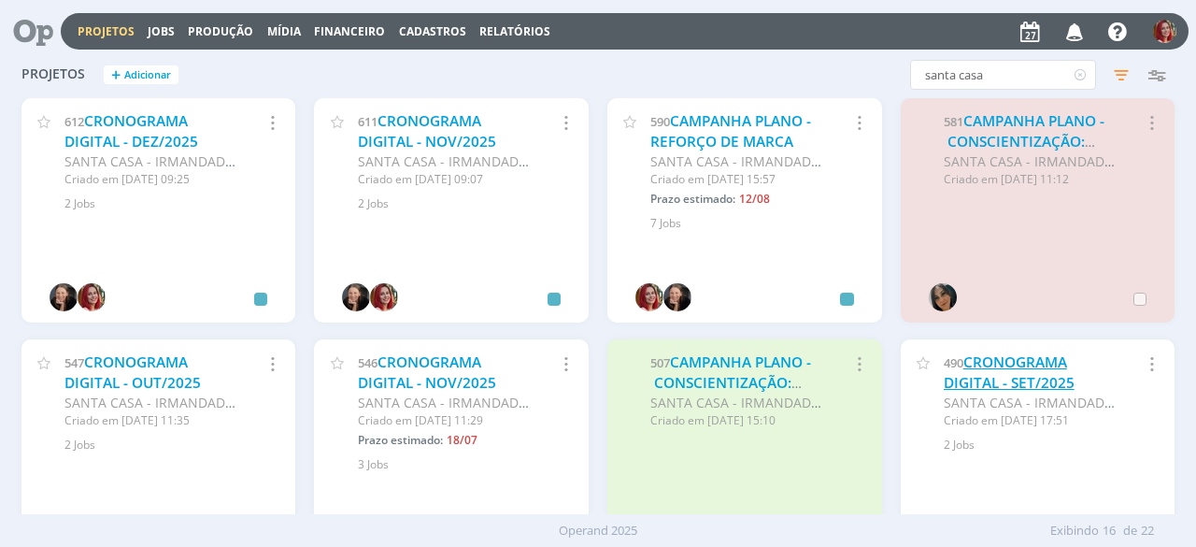
click at [991, 363] on link "CRONOGRAMA DIGITAL - SET/2025" at bounding box center [1009, 372] width 131 height 40
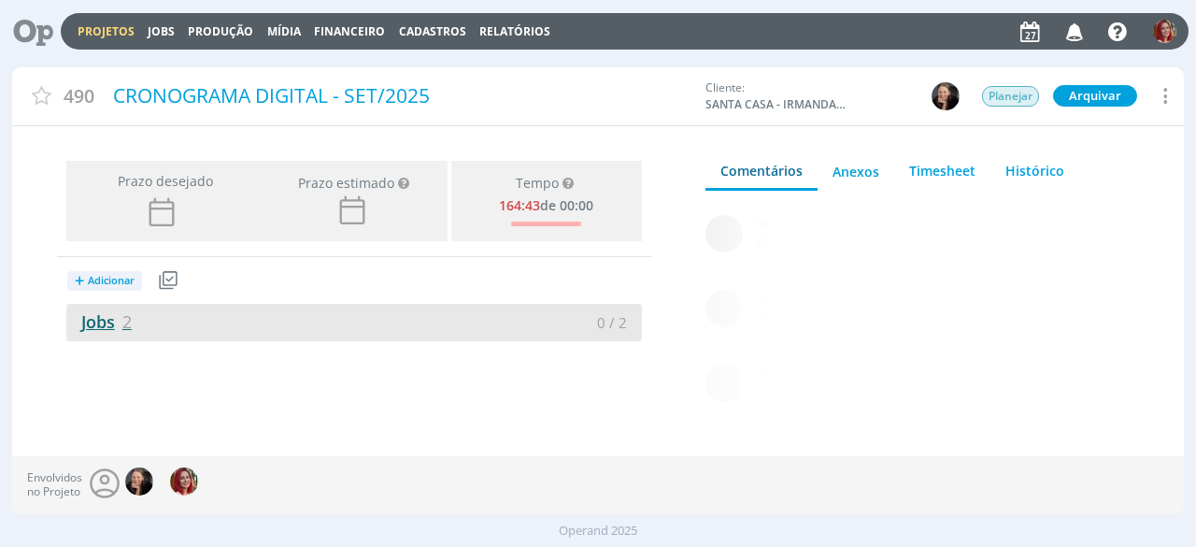
click at [112, 320] on link "Jobs 2" at bounding box center [98, 321] width 65 height 22
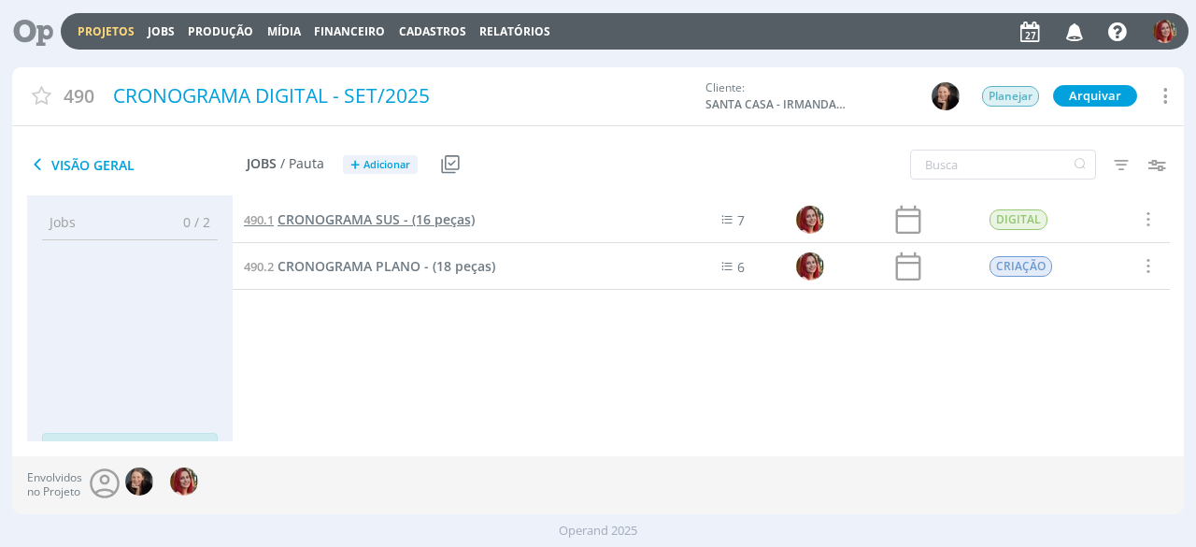
click at [351, 227] on link "490.1 CRONOGRAMA SUS - (16 peças)" at bounding box center [359, 219] width 231 height 21
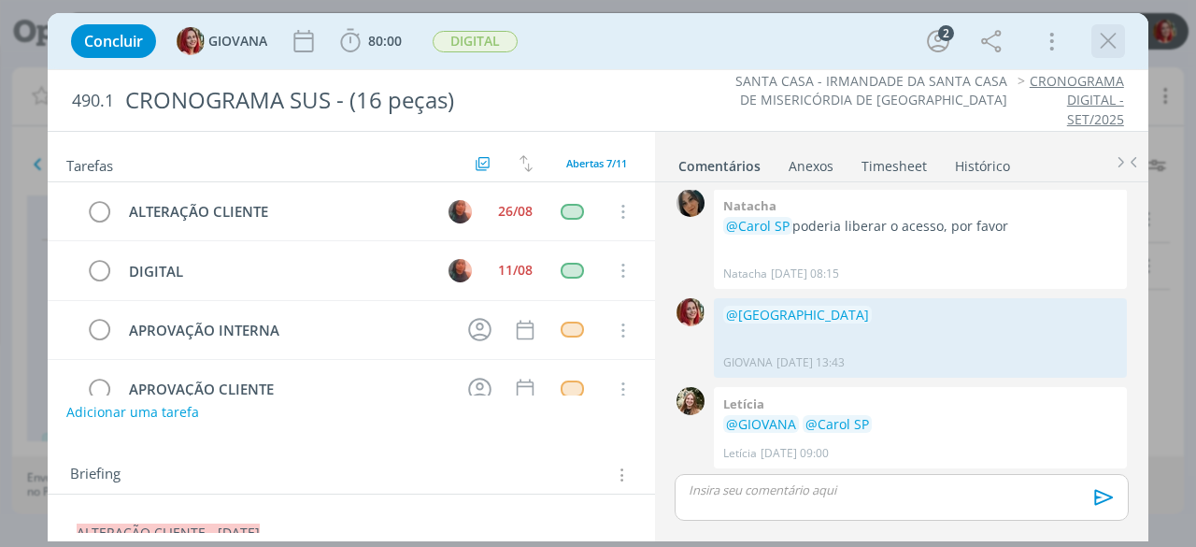
click at [1105, 49] on icon "dialog" at bounding box center [1108, 41] width 28 height 28
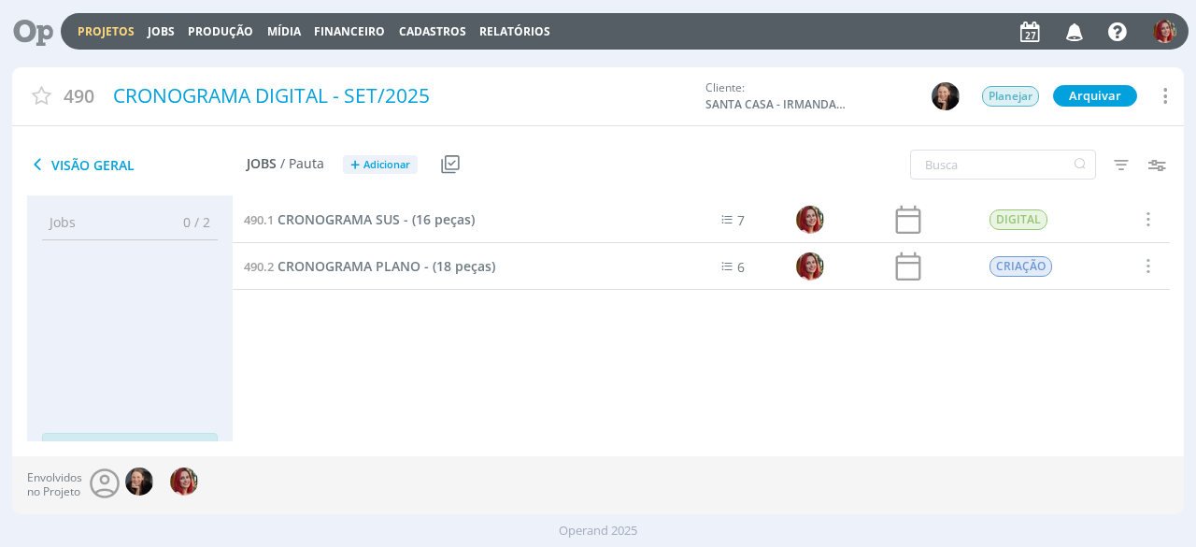
click at [41, 29] on icon at bounding box center [26, 31] width 38 height 36
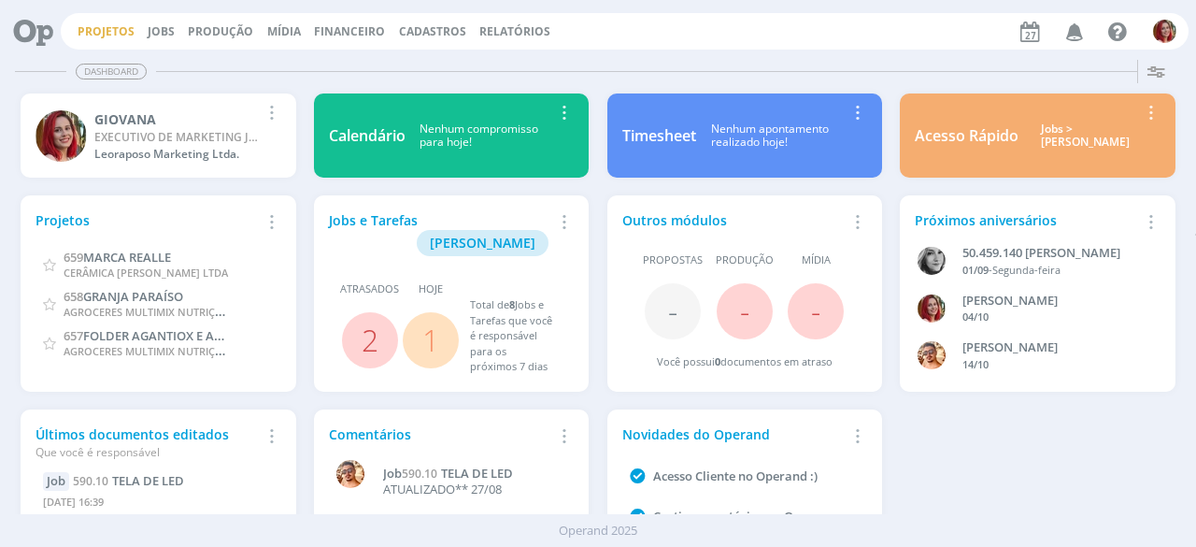
click at [95, 37] on link "Projetos" at bounding box center [106, 31] width 57 height 16
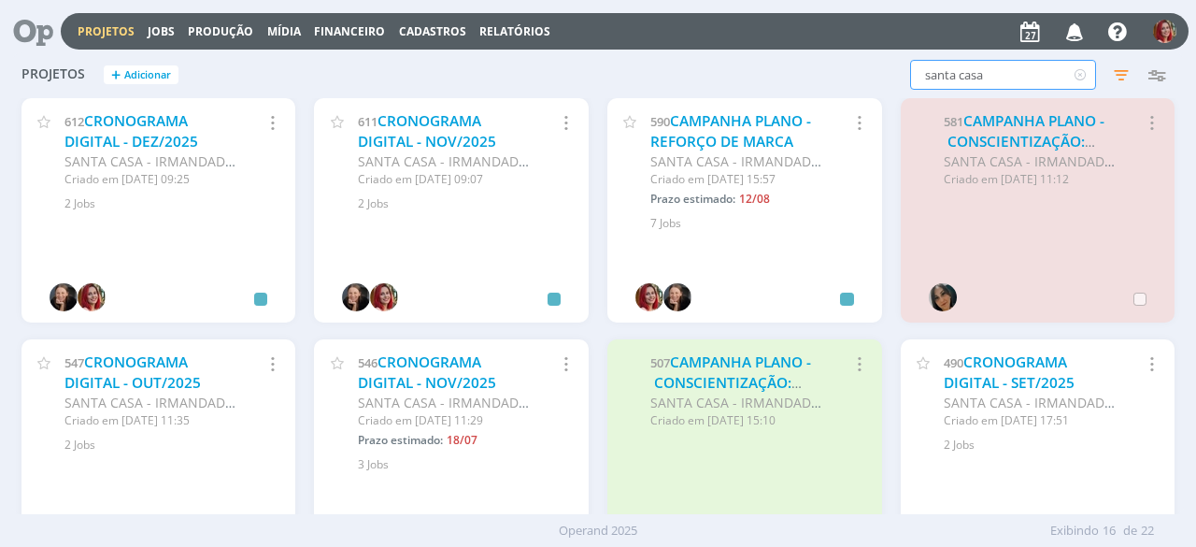
drag, startPoint x: 1028, startPoint y: 76, endPoint x: 617, endPoint y: 76, distance: 411.1
click at [617, 76] on div "Projetos + Adicionar santa casa Filtros Filtrar Limpar [GEOGRAPHIC_DATA] Status…" at bounding box center [598, 75] width 1172 height 47
click at [749, 85] on div "santa casa Filtros Filtrar Limpar [GEOGRAPHIC_DATA] Status Clientes Selecione D…" at bounding box center [964, 75] width 439 height 30
